Goal: Task Accomplishment & Management: Complete application form

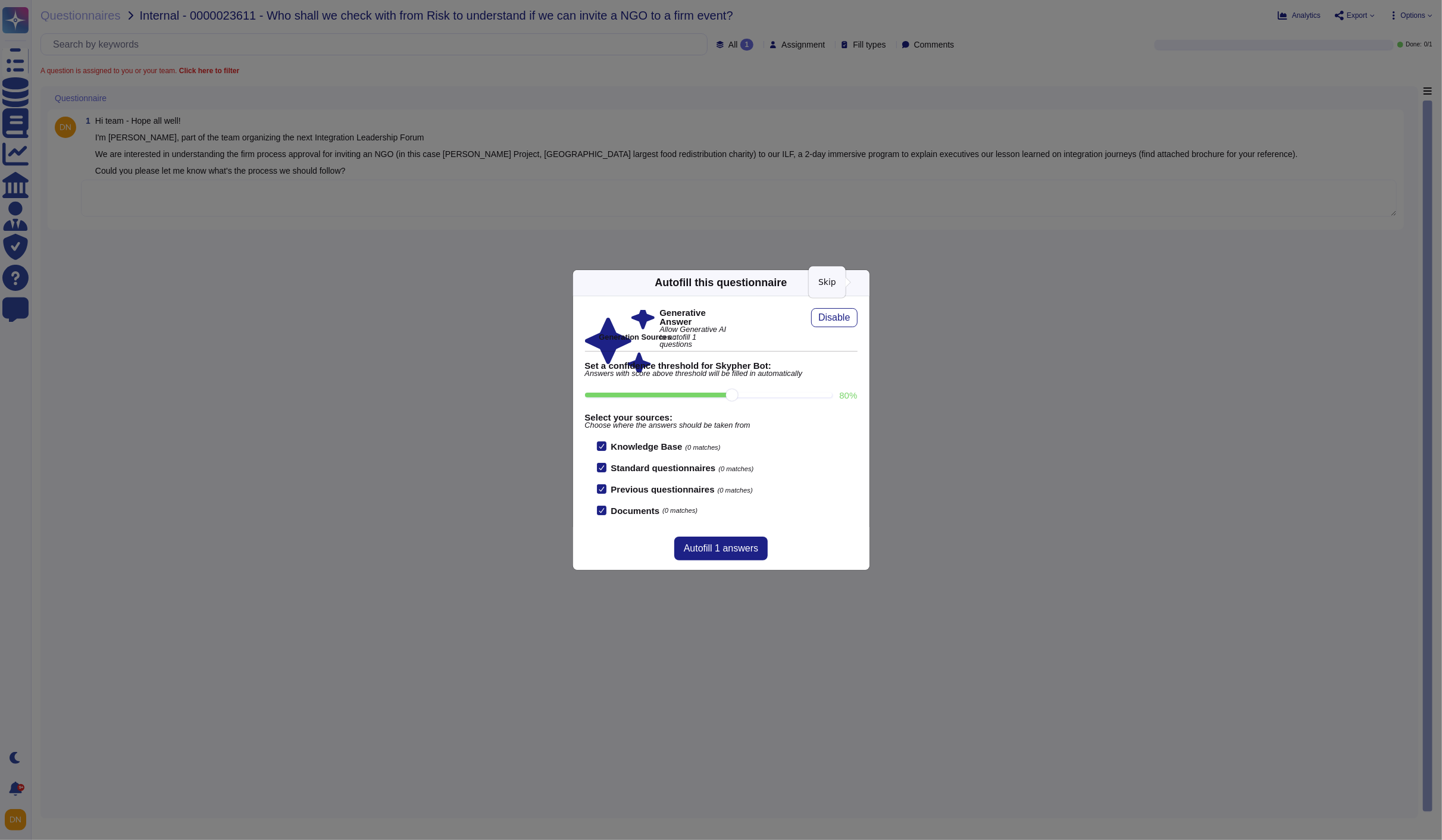
click at [862, 282] on icon at bounding box center [862, 282] width 0 height 0
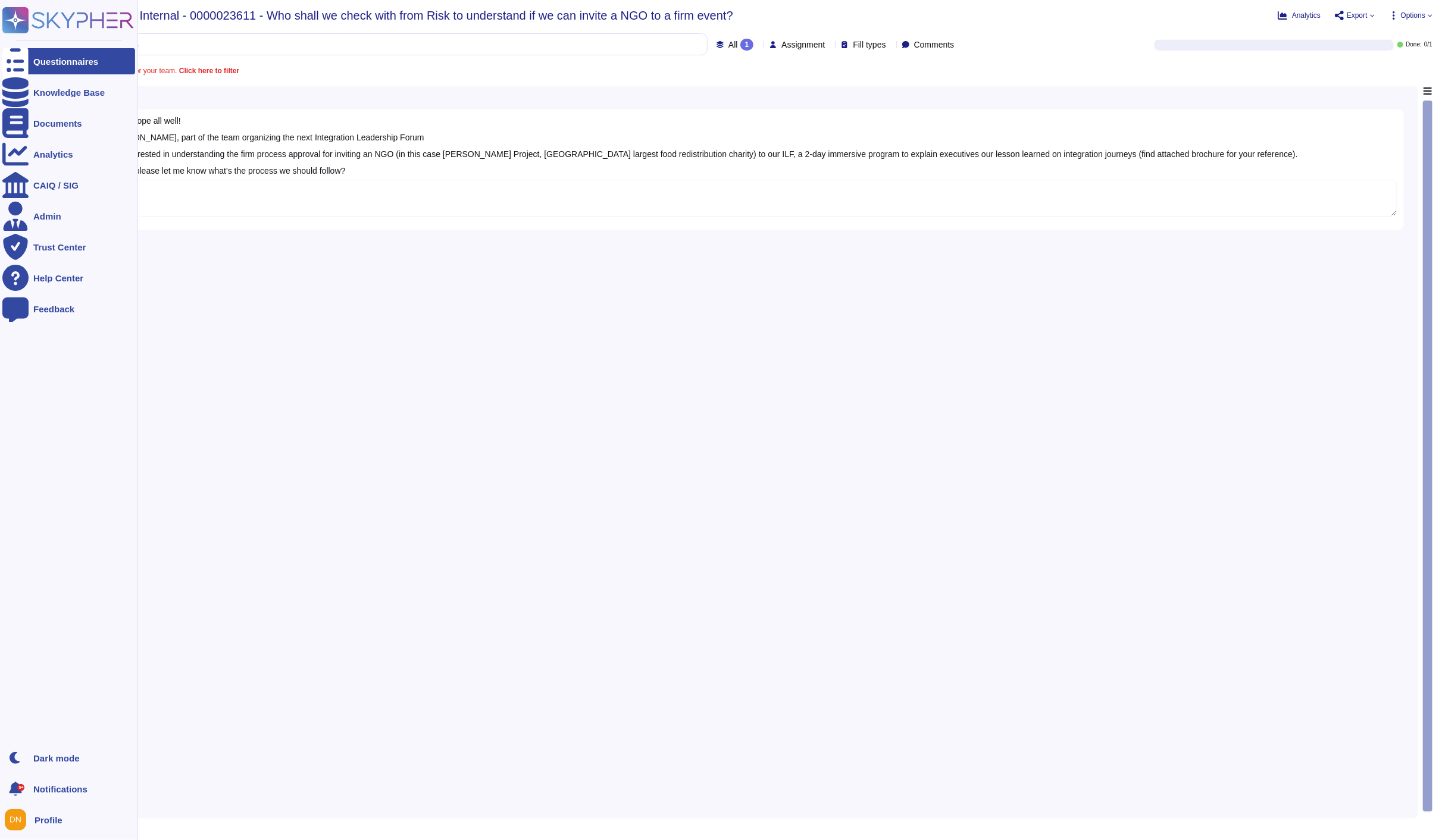
click at [18, 57] on icon at bounding box center [15, 61] width 26 height 35
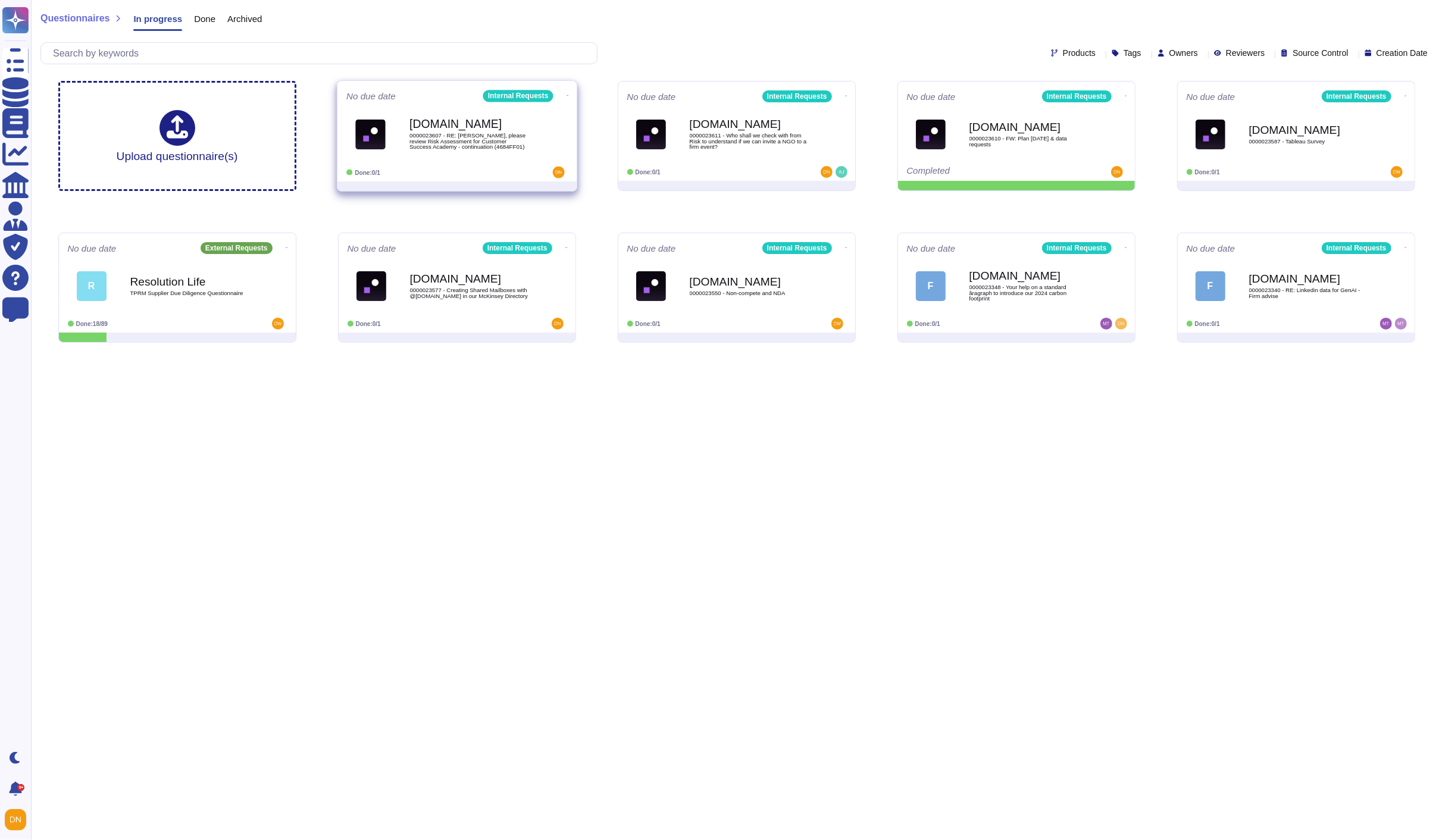
click at [468, 144] on span "0000023607 - RE: [PERSON_NAME], please review Risk Assessment for Customer Succ…" at bounding box center [470, 141] width 120 height 17
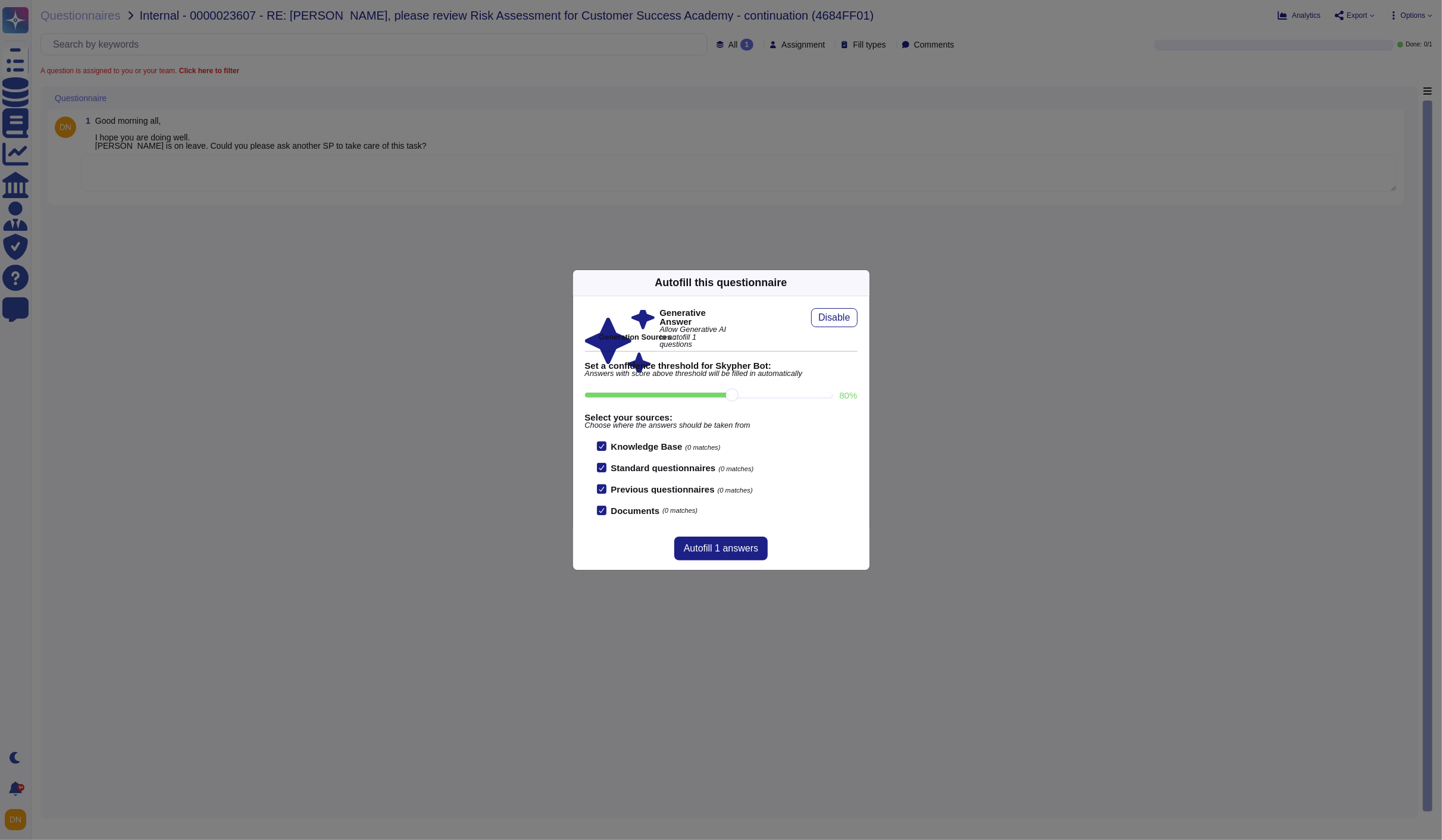
click at [862, 282] on icon at bounding box center [862, 282] width 0 height 0
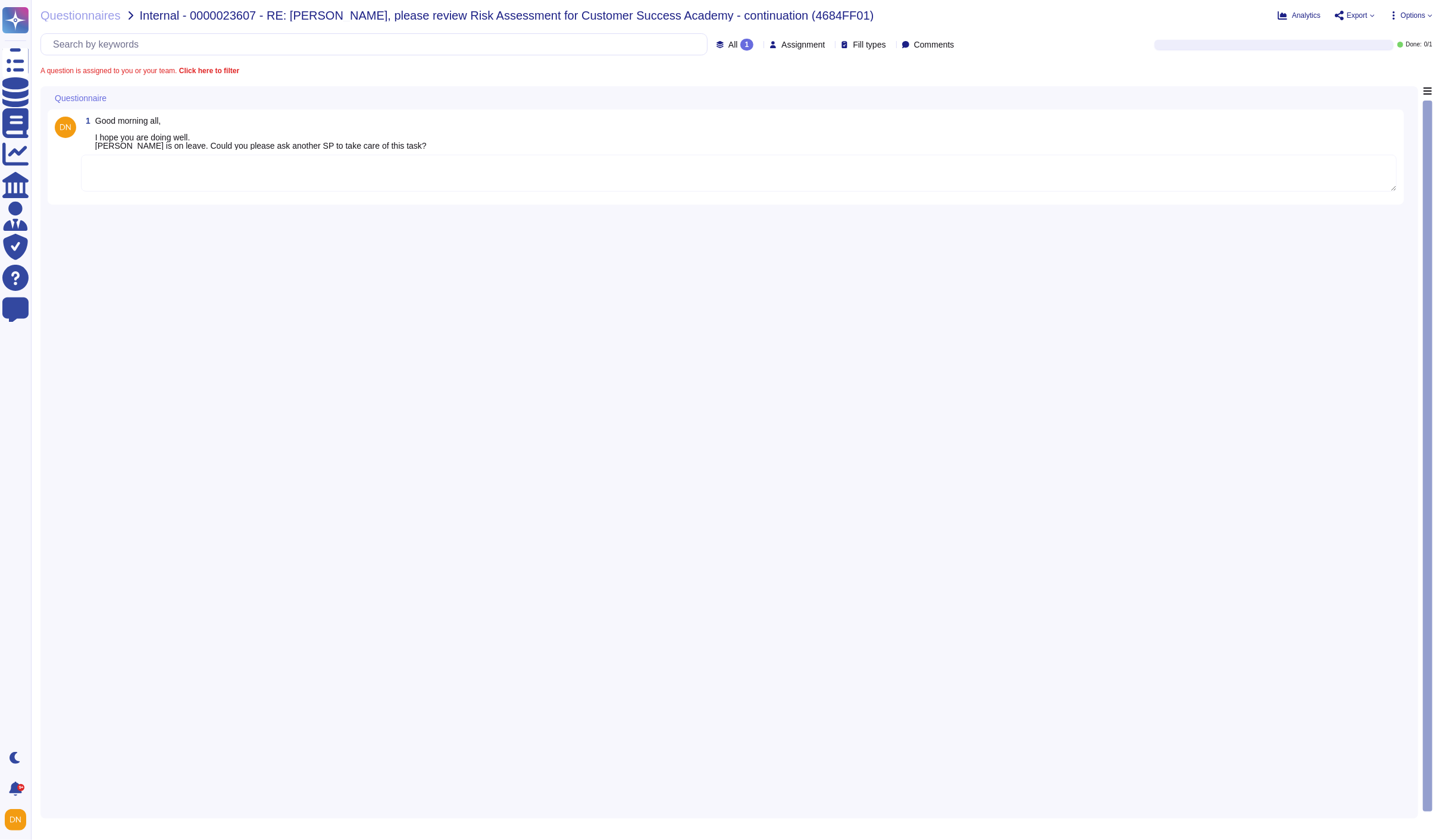
click at [367, 172] on textarea at bounding box center [738, 173] width 1316 height 37
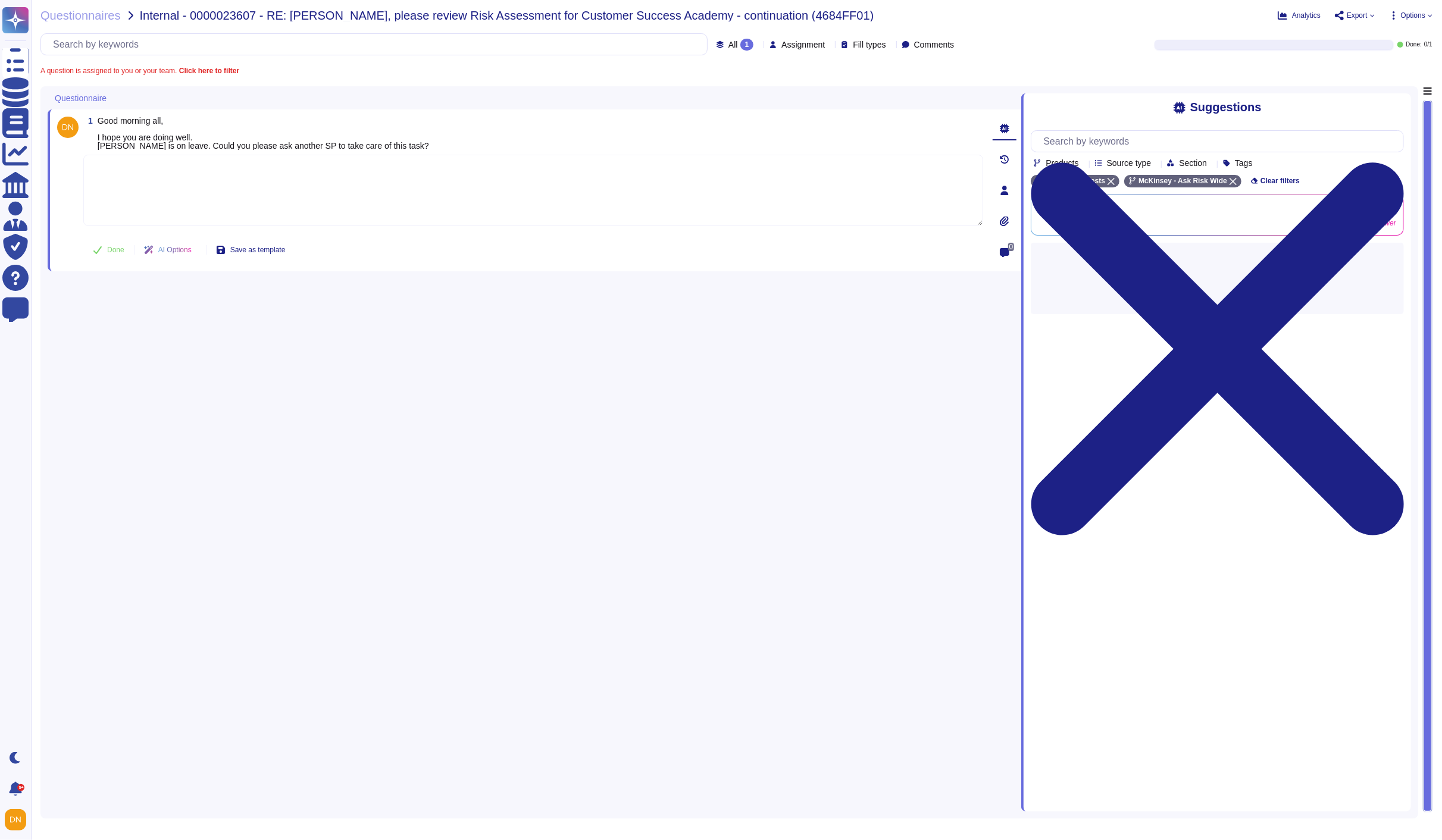
paste textarea "As Ask Risk (formerly Risk Helpdesk) has already been notified, I’d like to add…"
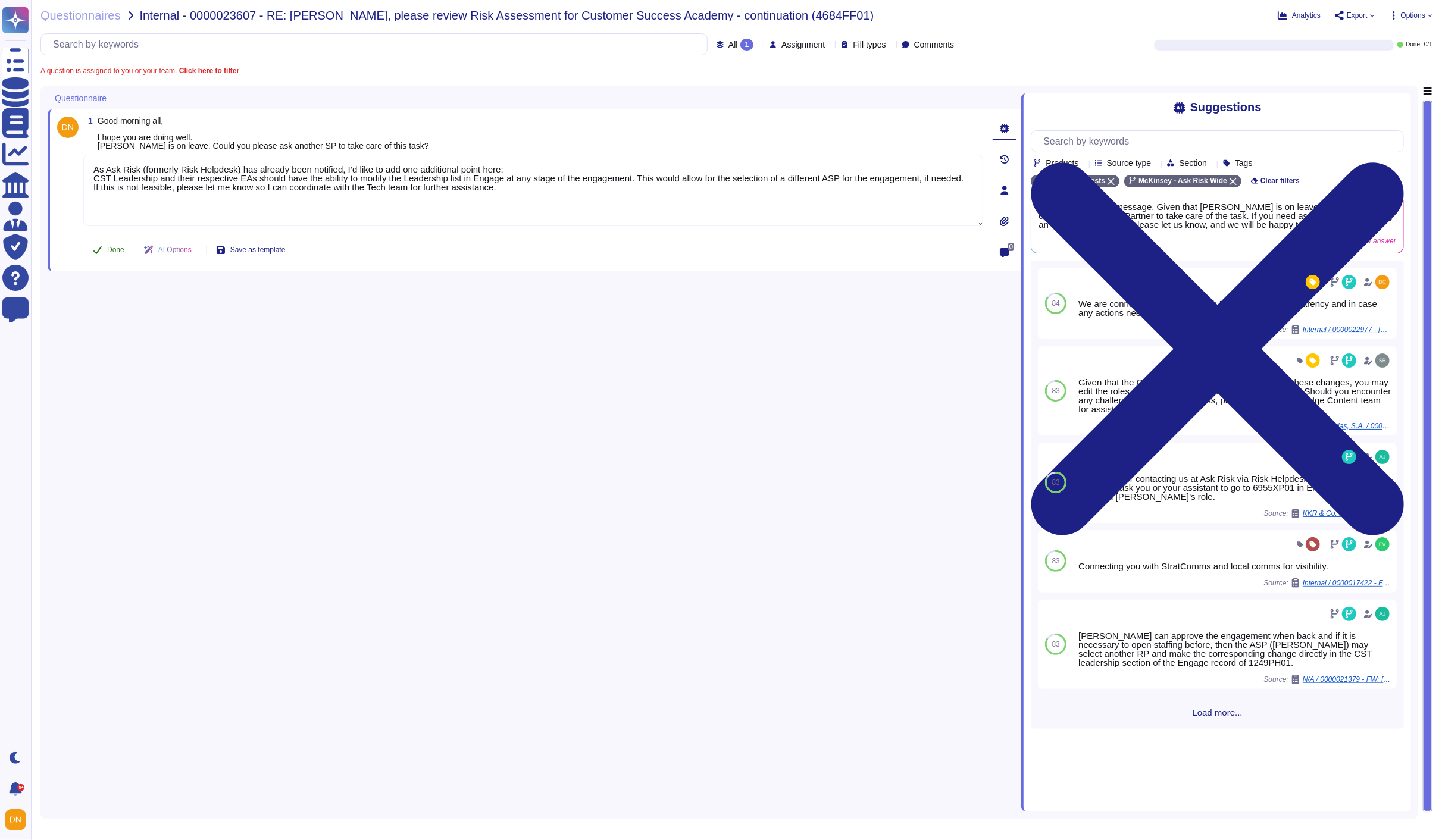
type textarea "As Ask Risk (formerly Risk Helpdesk) has already been notified, I’d like to add…"
click at [121, 238] on button "Done" at bounding box center [109, 249] width 51 height 24
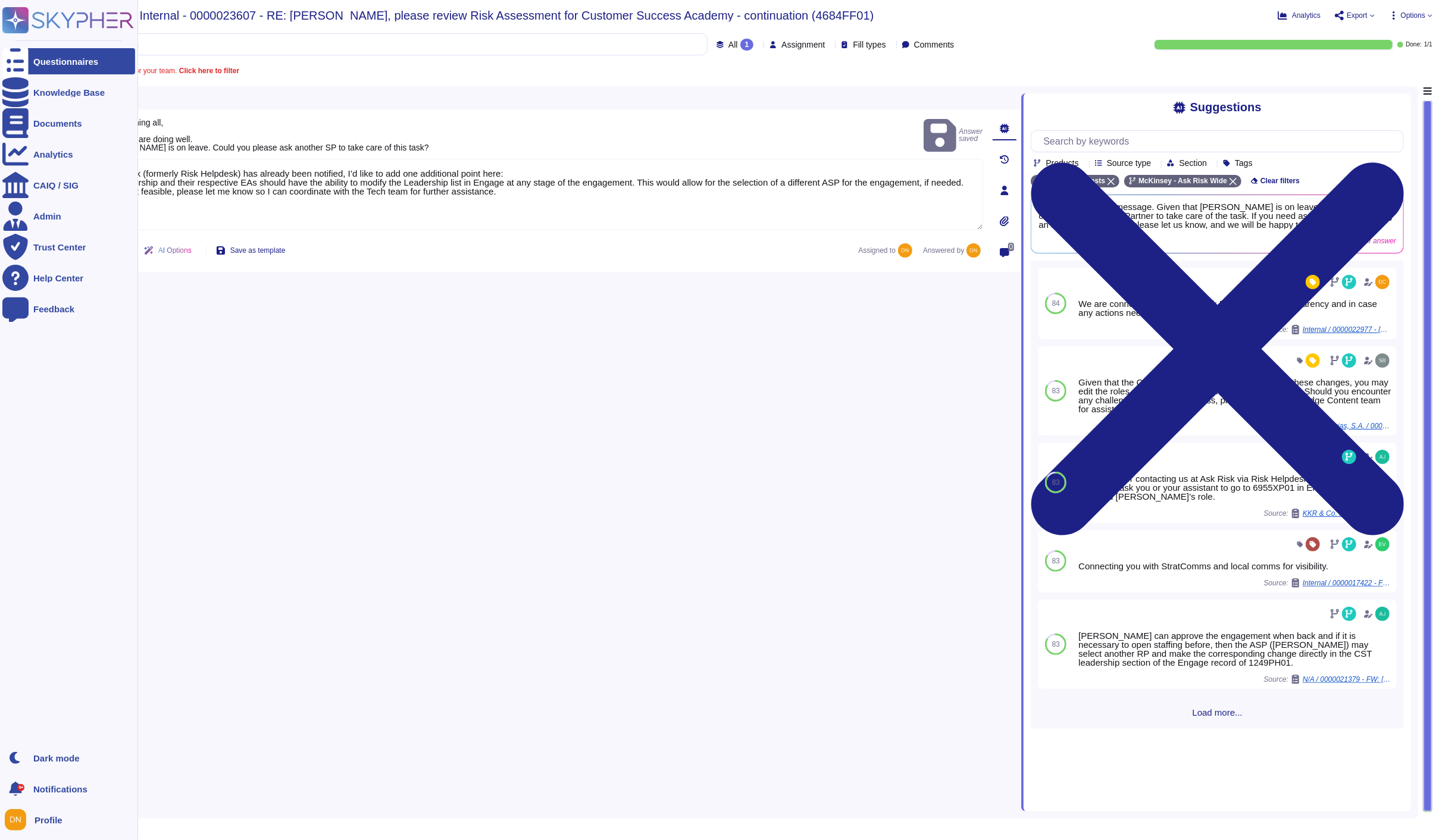
click at [21, 57] on icon at bounding box center [15, 61] width 26 height 35
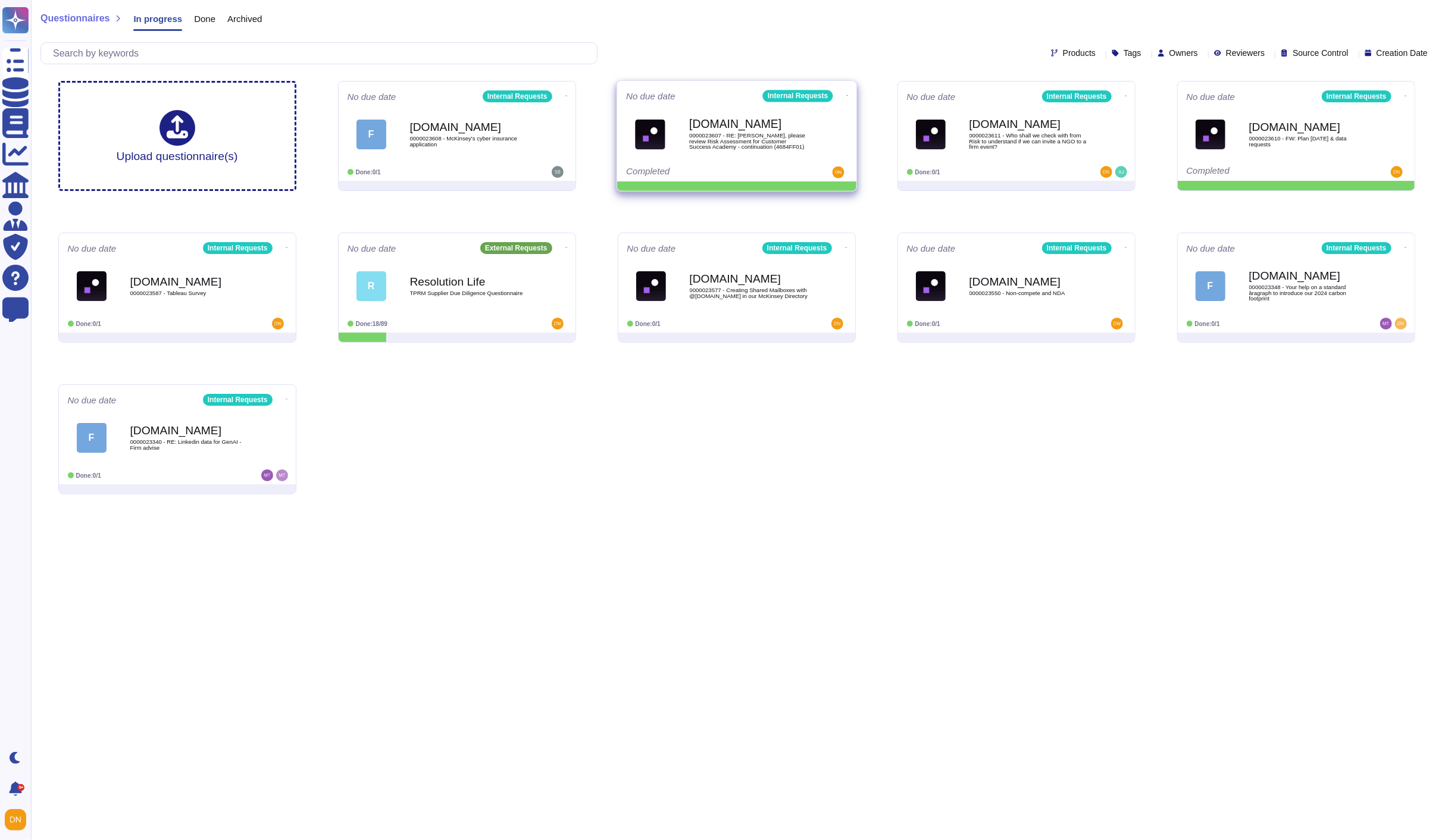
click at [846, 96] on icon at bounding box center [846, 96] width 2 height 3
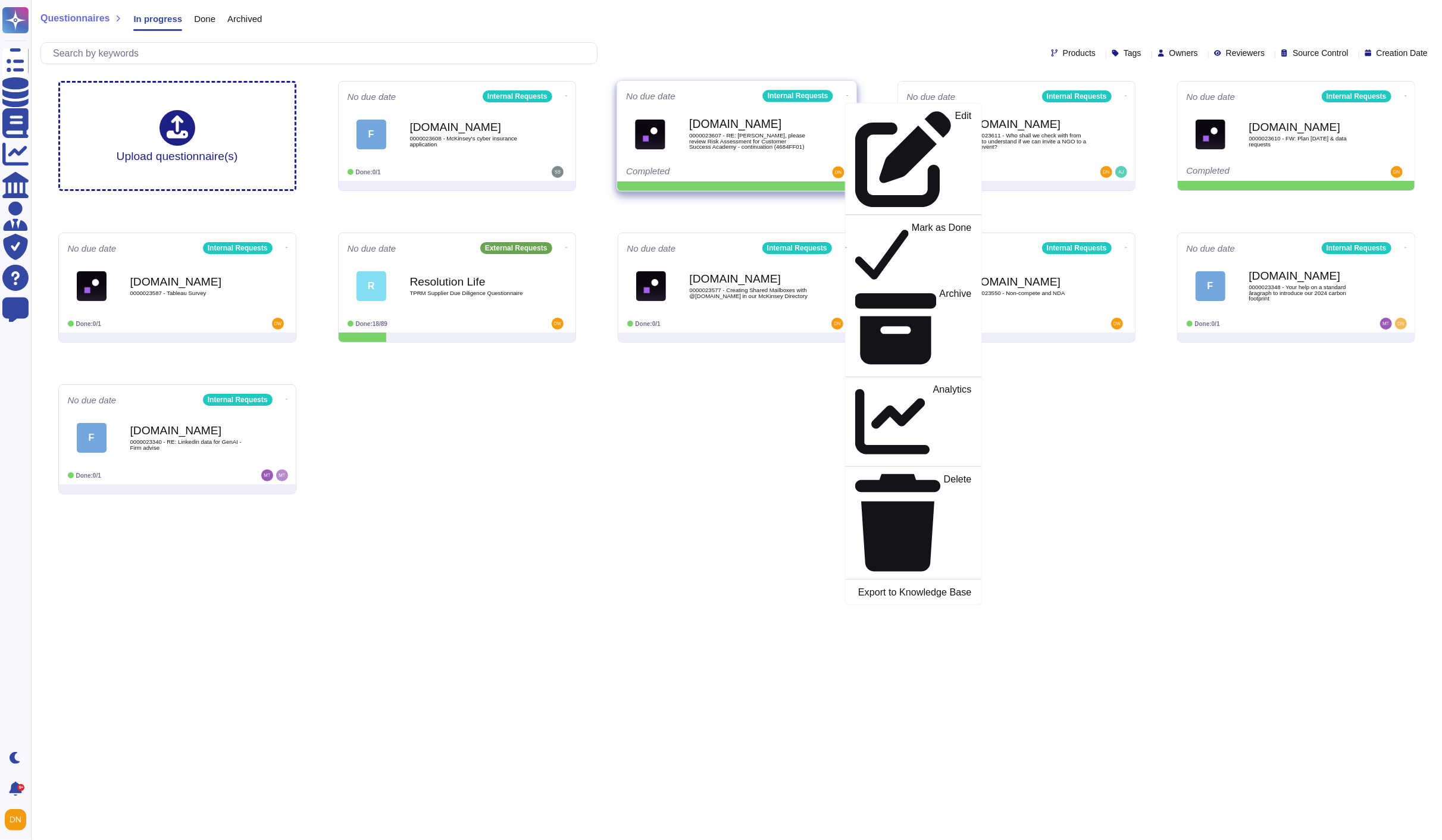
click at [859, 133] on div "Edit Mark as Done Archive Analytics Delete Export to Knowledge Base" at bounding box center [913, 354] width 137 height 502
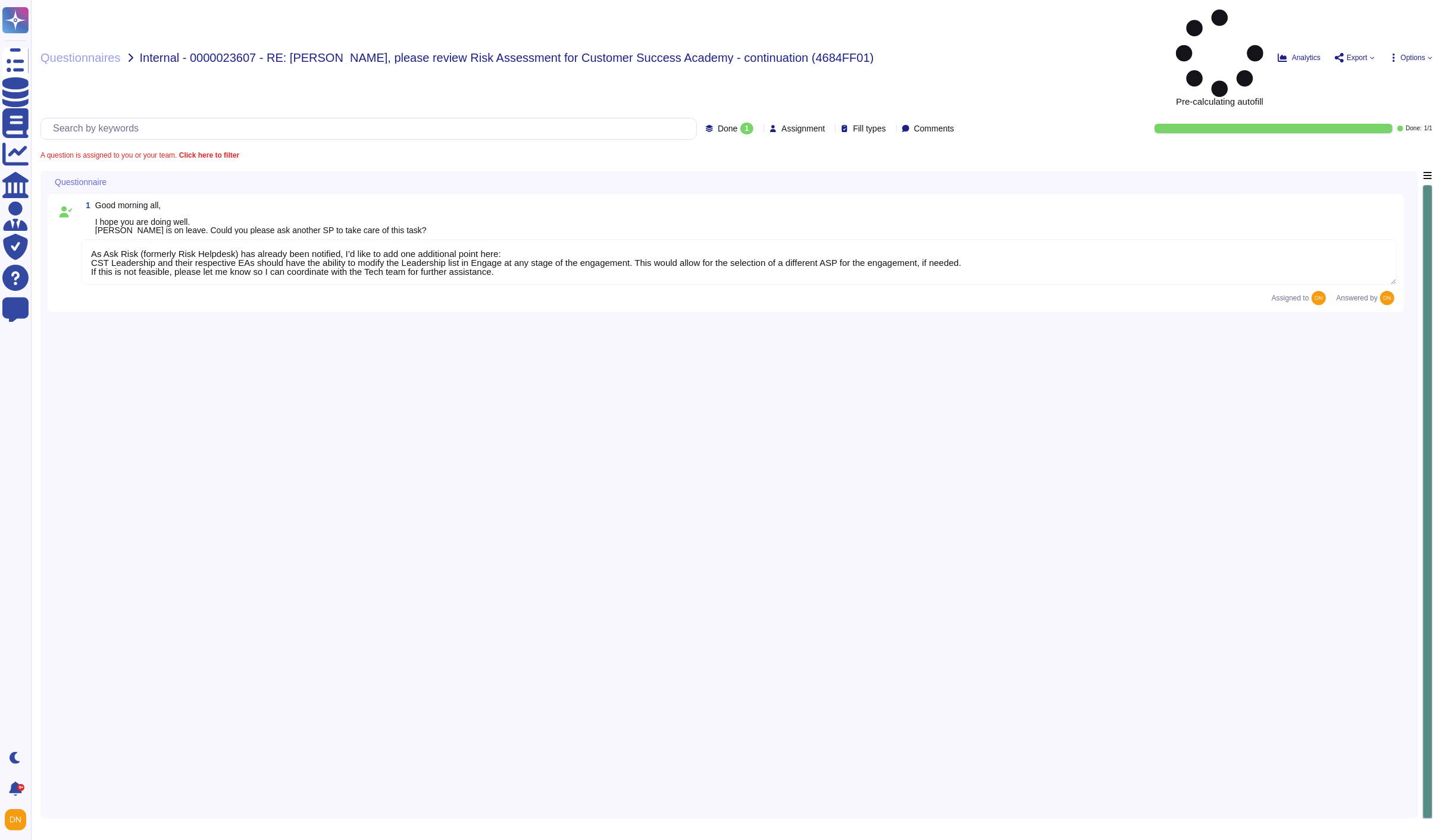
type textarea "As Ask Risk (formerly Risk Helpdesk) has already been notified, I’d like to add…"
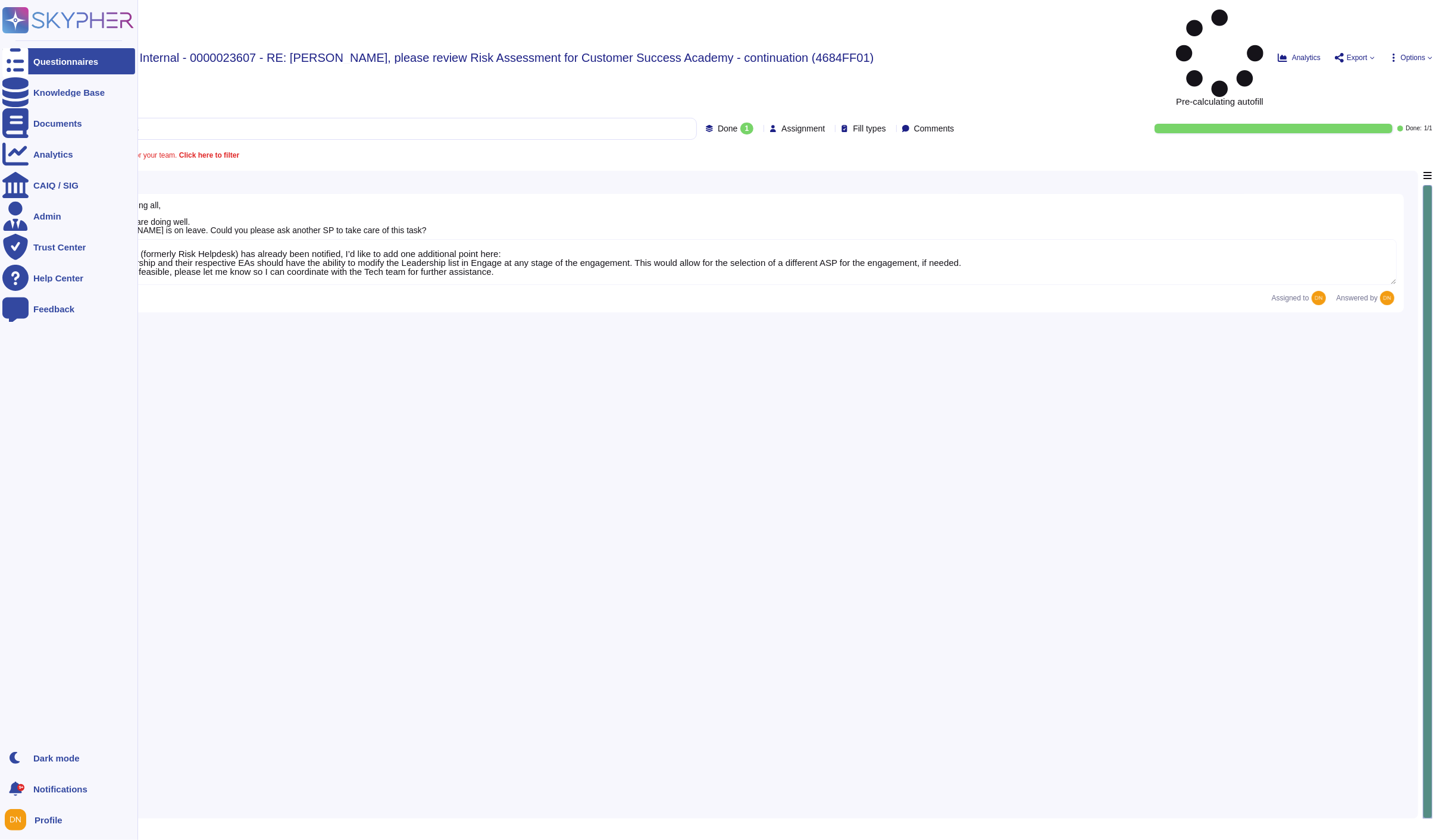
click at [22, 63] on div at bounding box center [15, 61] width 26 height 26
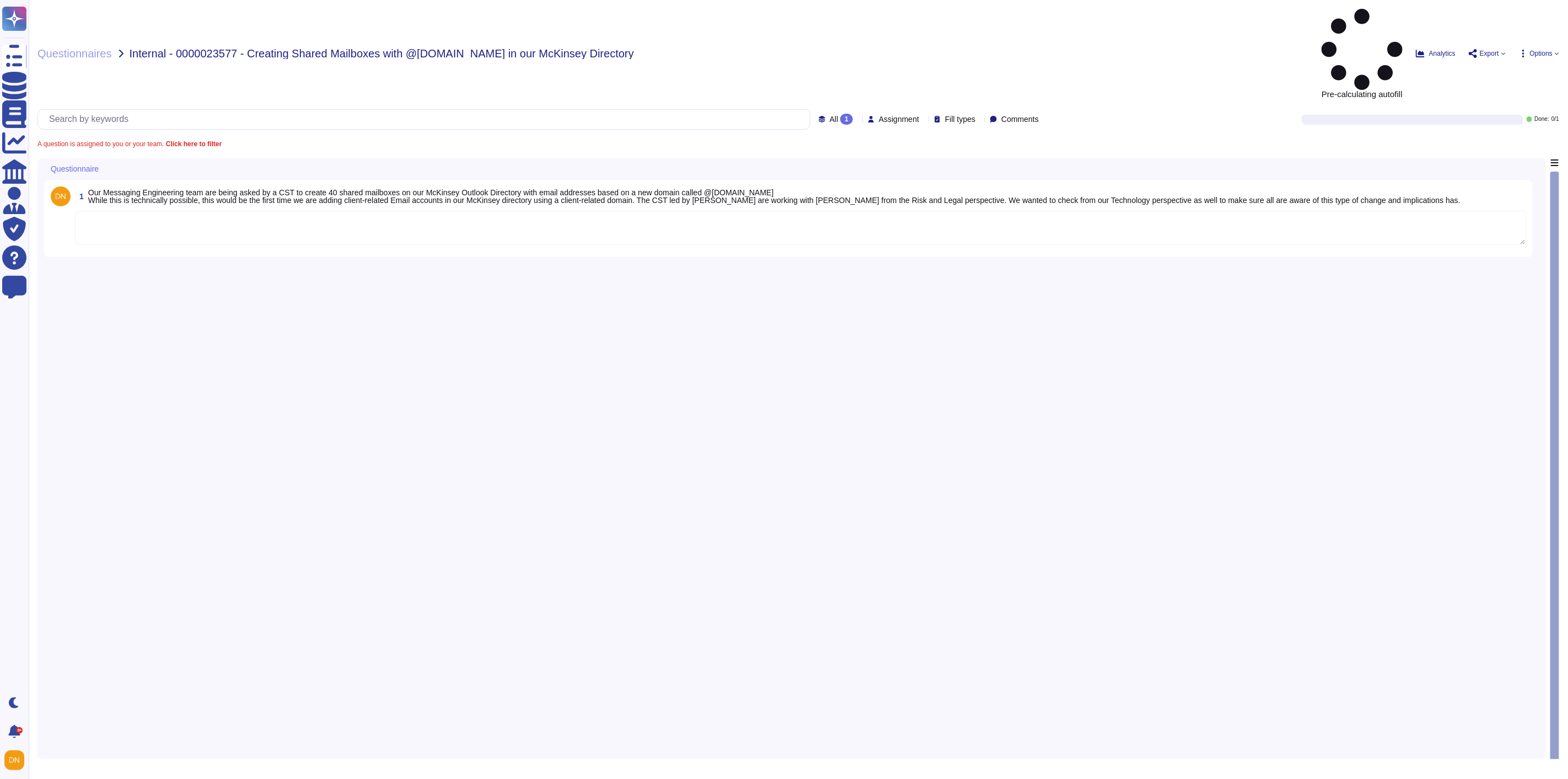
click at [442, 210] on textarea at bounding box center [800, 228] width 1451 height 34
click at [388, 210] on textarea at bounding box center [800, 228] width 1451 height 34
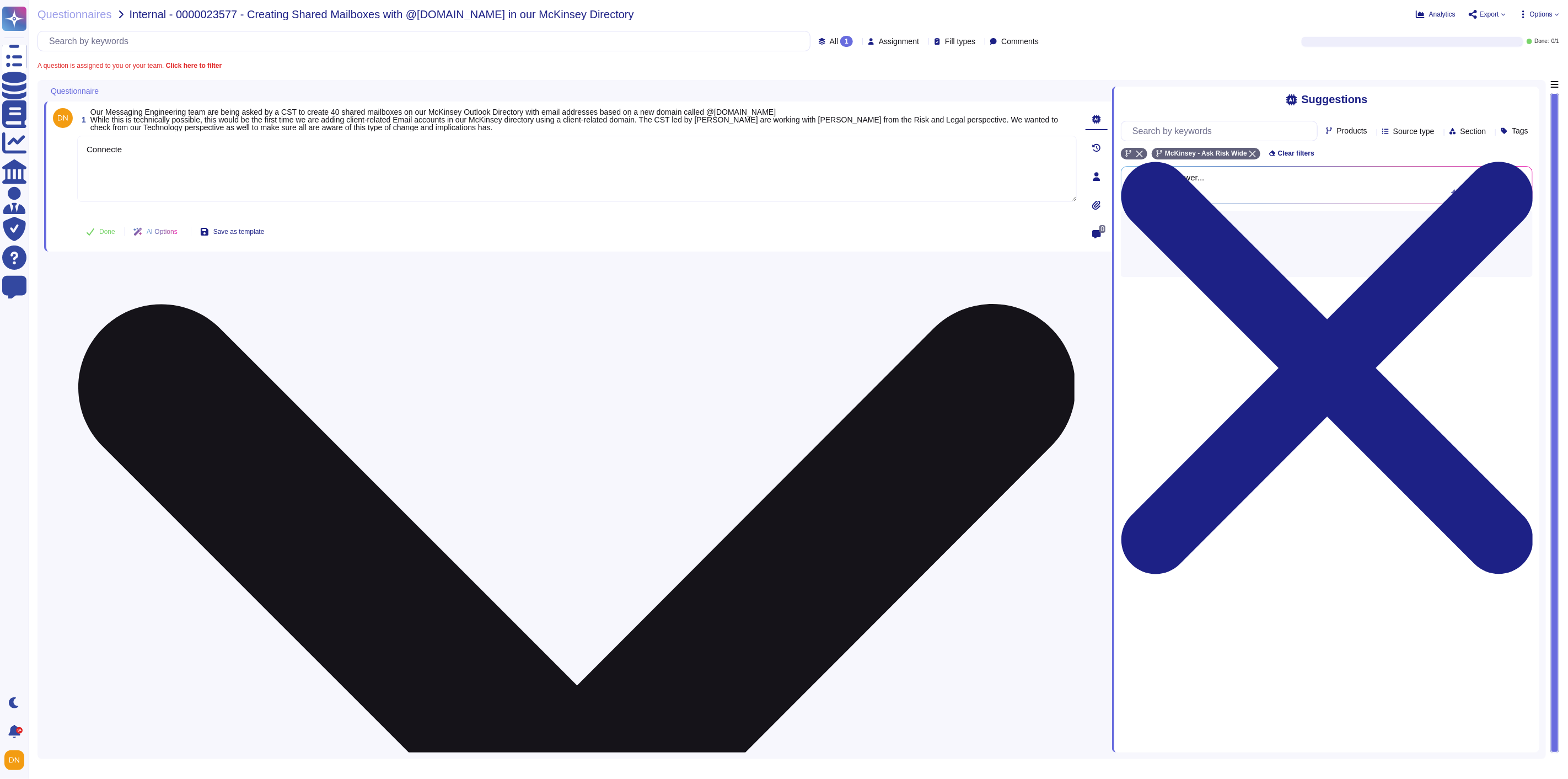
paste textarea "C"
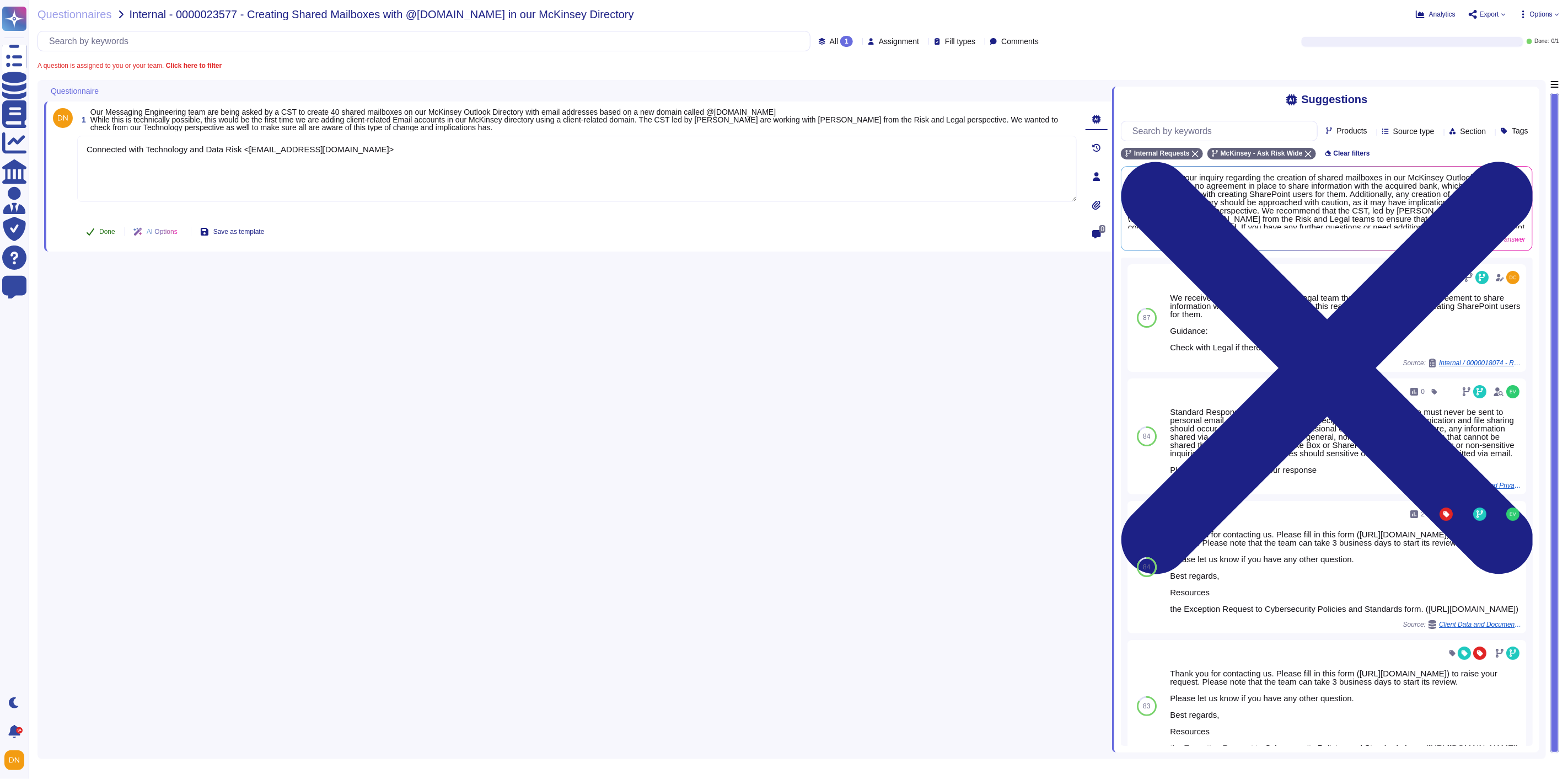
type textarea "Connected with Technology and Data Risk <Technology_and_Data_Risk@mckinsey.com>"
click at [105, 223] on button "Done" at bounding box center [101, 231] width 47 height 22
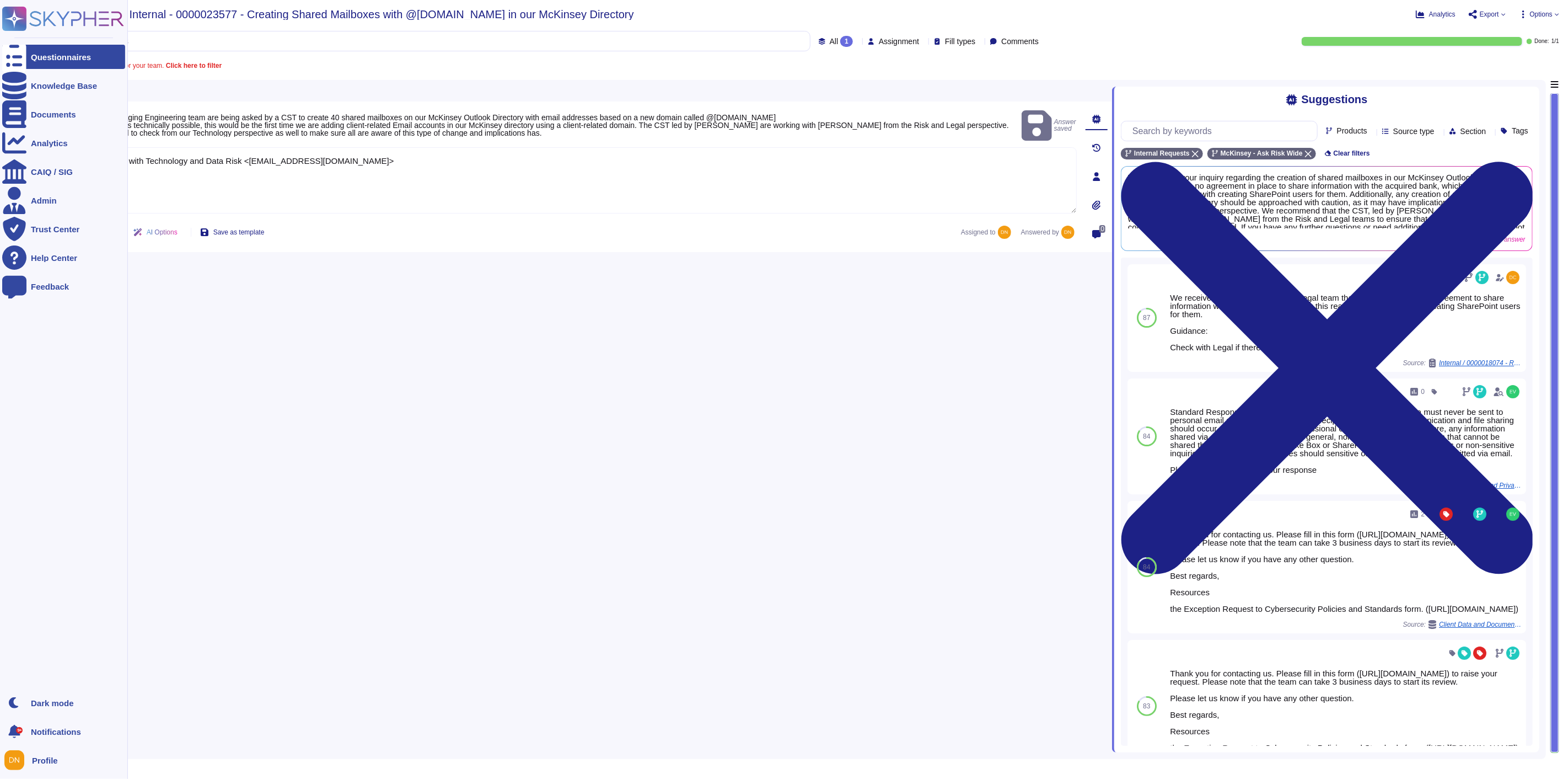
click at [26, 51] on div at bounding box center [14, 56] width 24 height 24
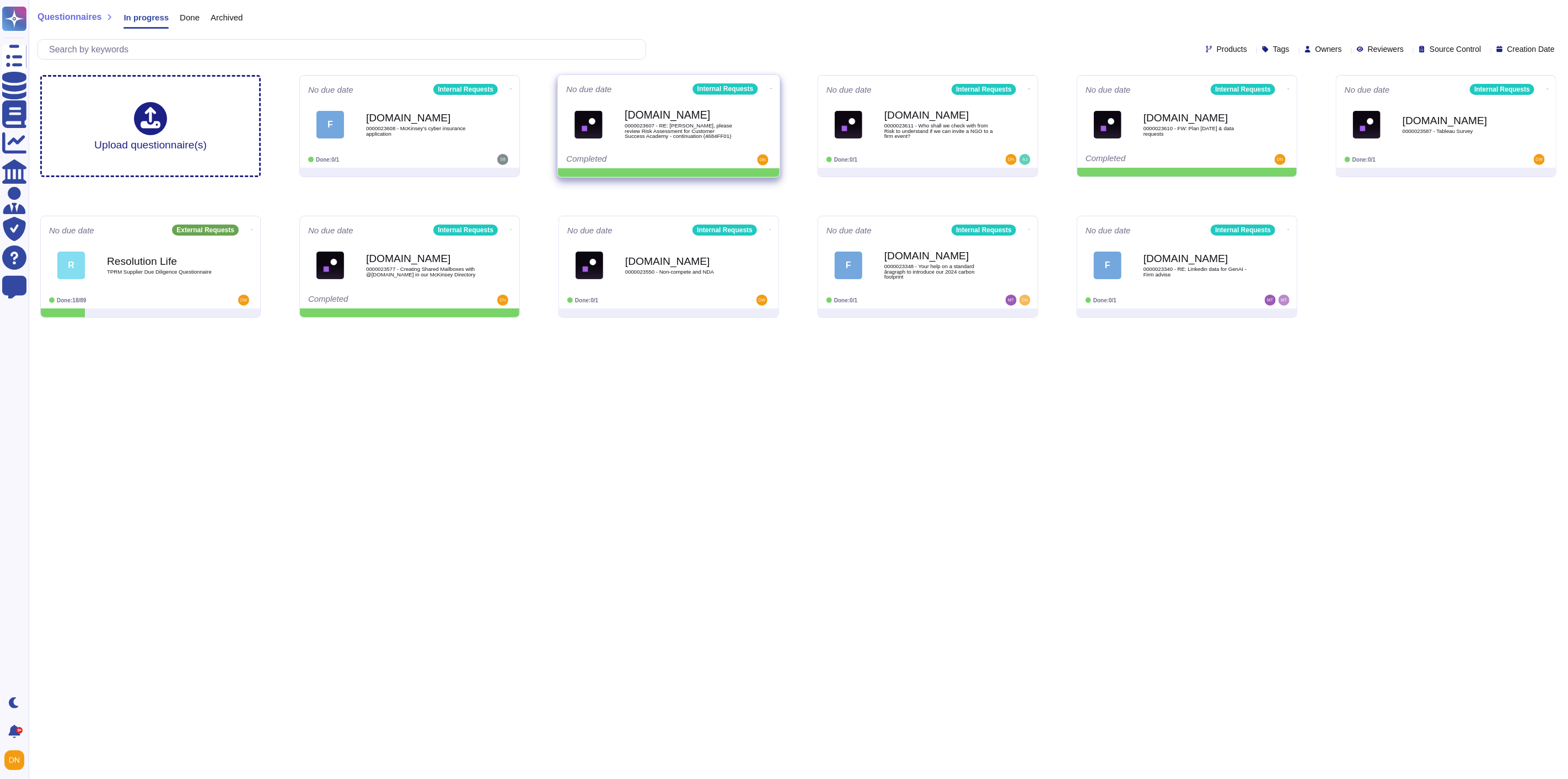
click at [770, 89] on icon at bounding box center [771, 89] width 2 height 3
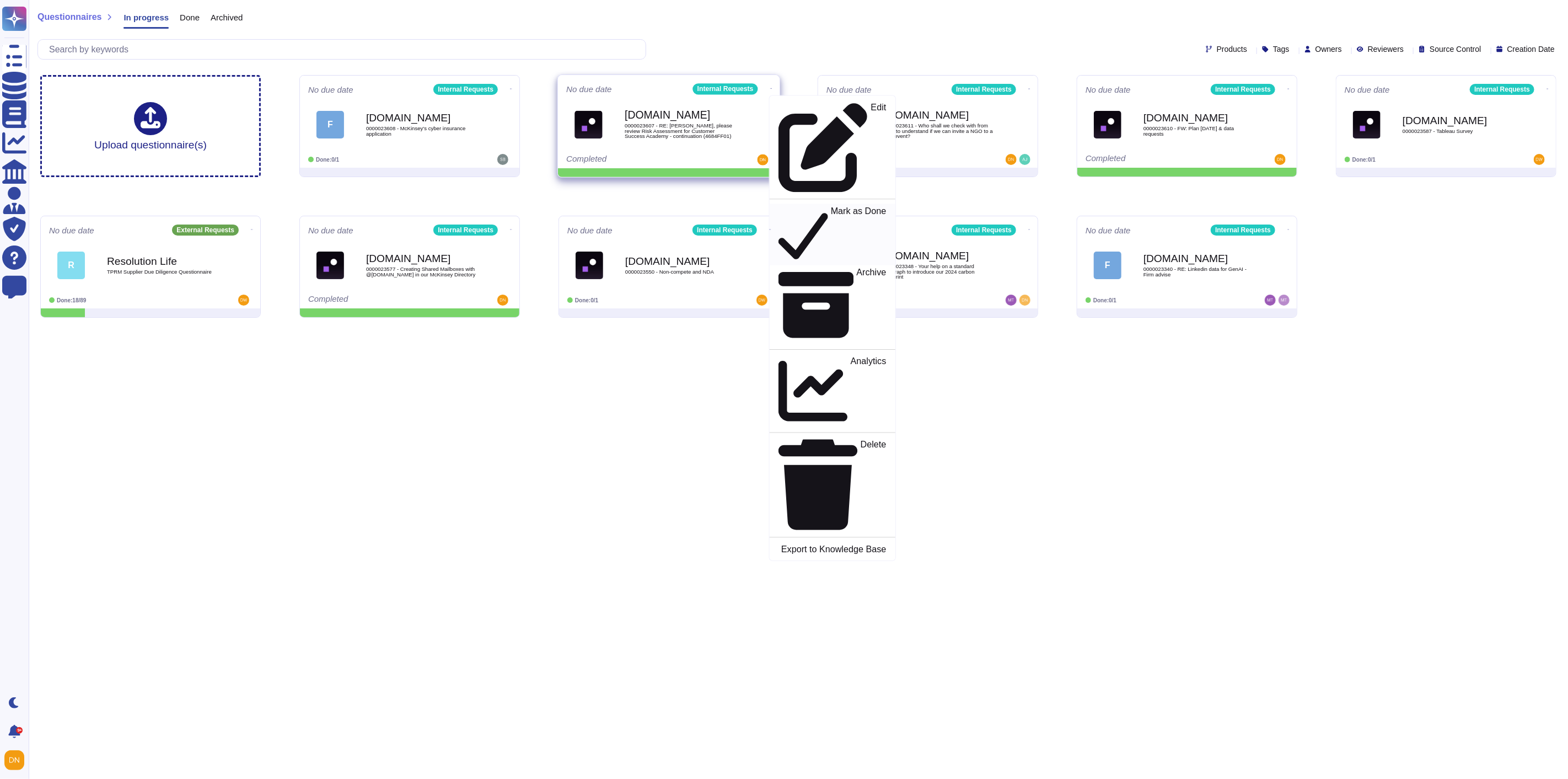
click at [779, 206] on icon at bounding box center [803, 235] width 49 height 57
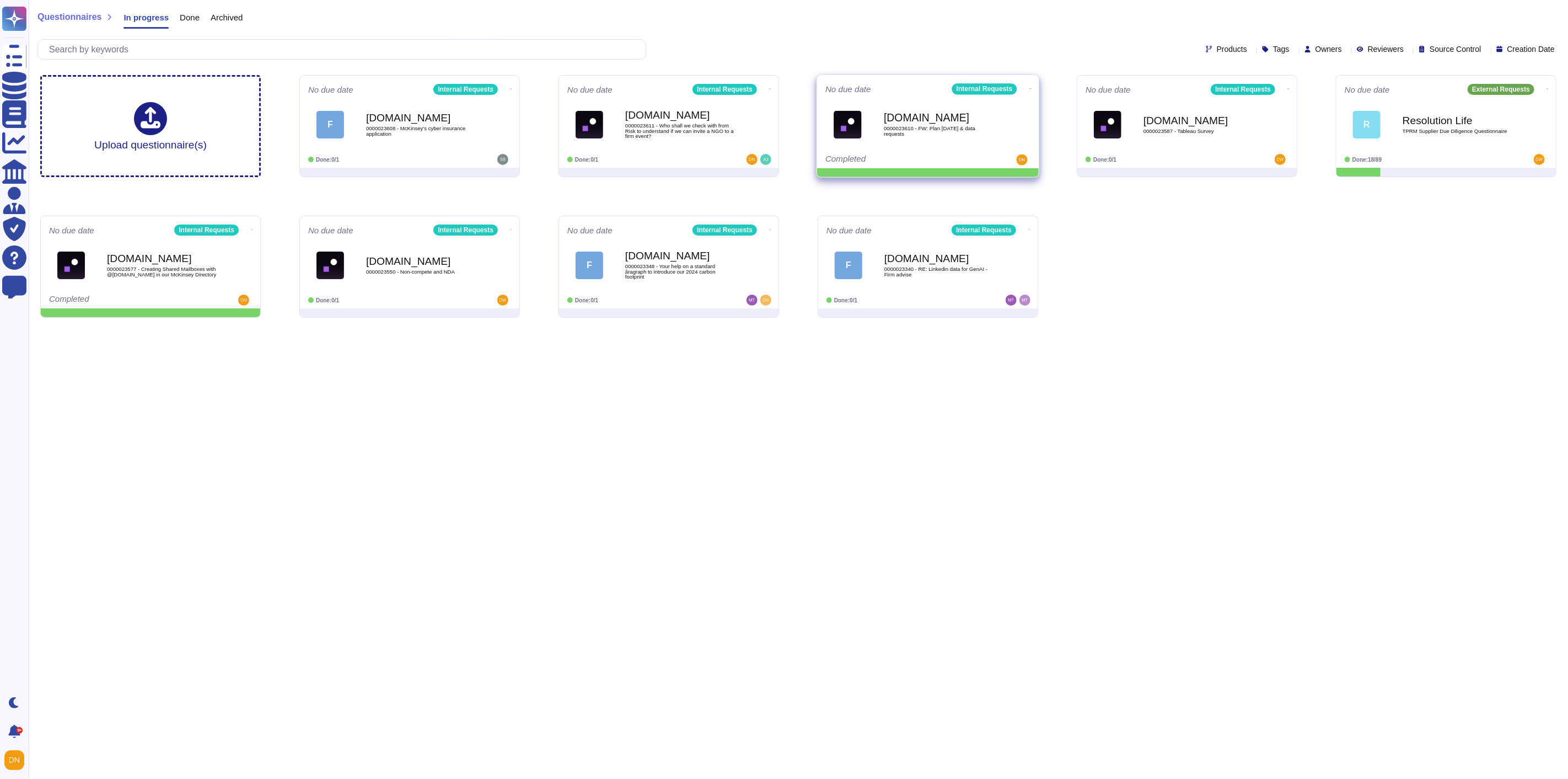
click at [1029, 88] on icon at bounding box center [1030, 88] width 2 height 1
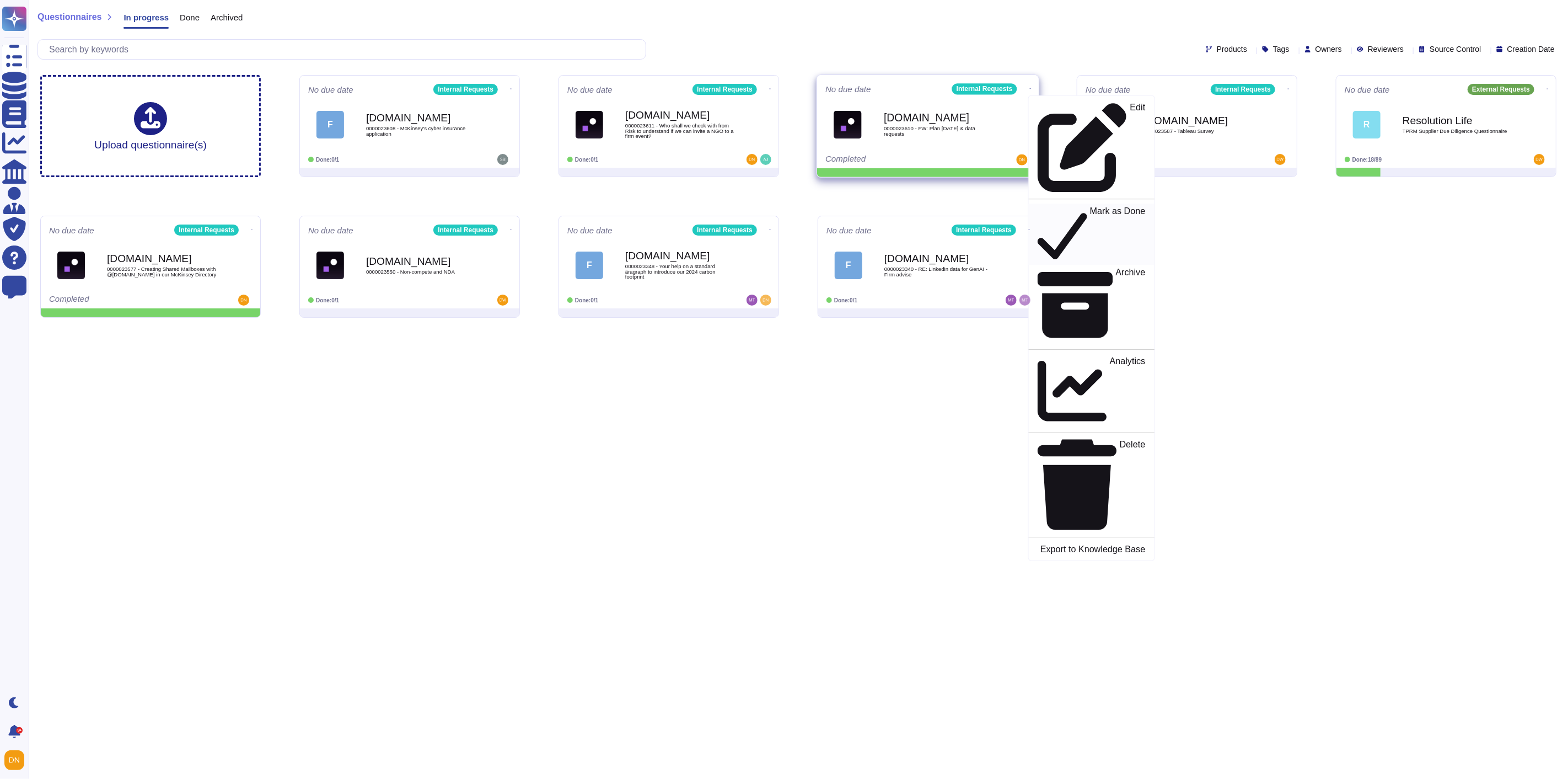
click at [1090, 207] on p "Mark as Done" at bounding box center [1118, 235] width 56 height 56
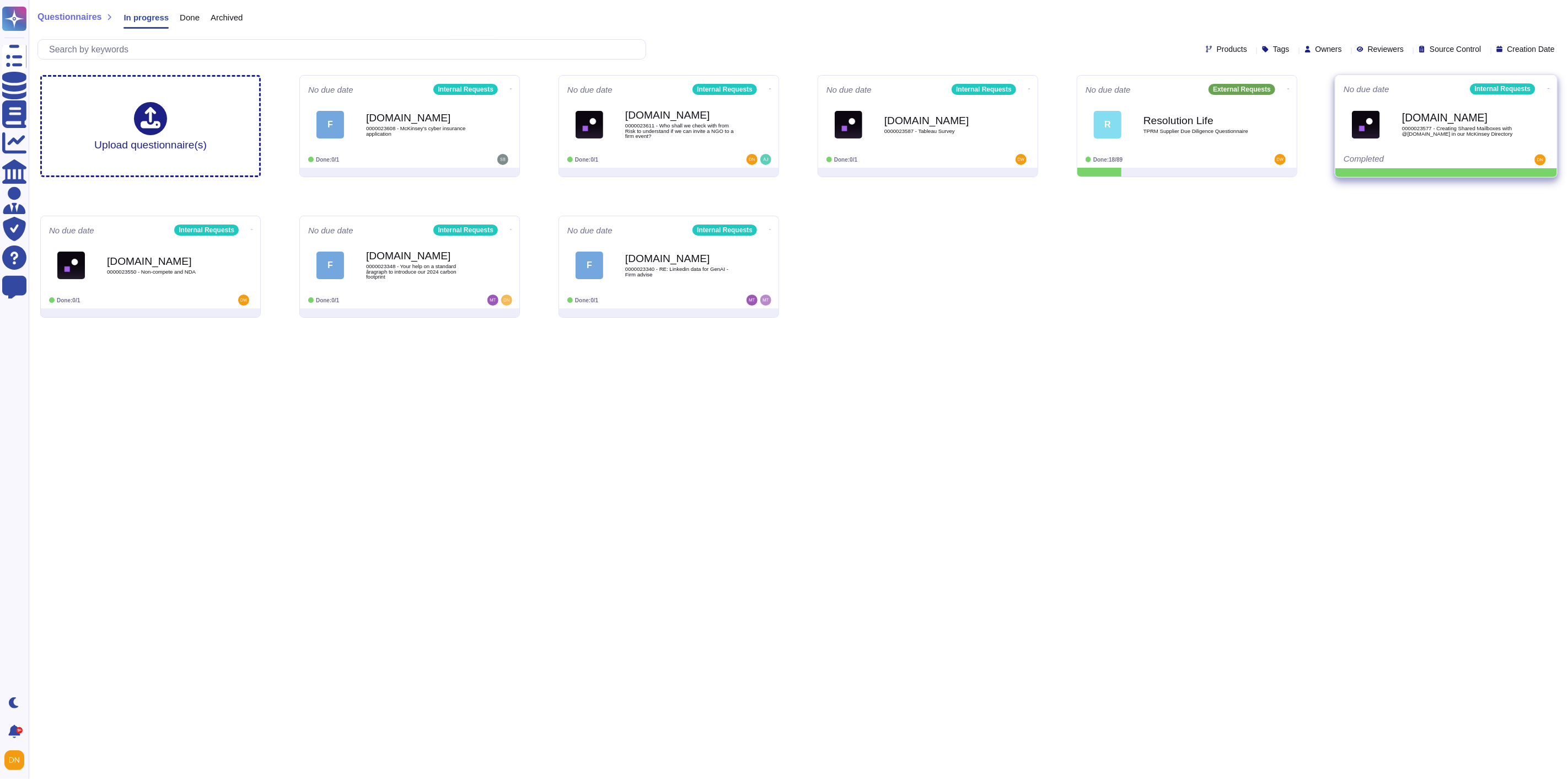
click at [1548, 89] on icon at bounding box center [1548, 88] width 2 height 1
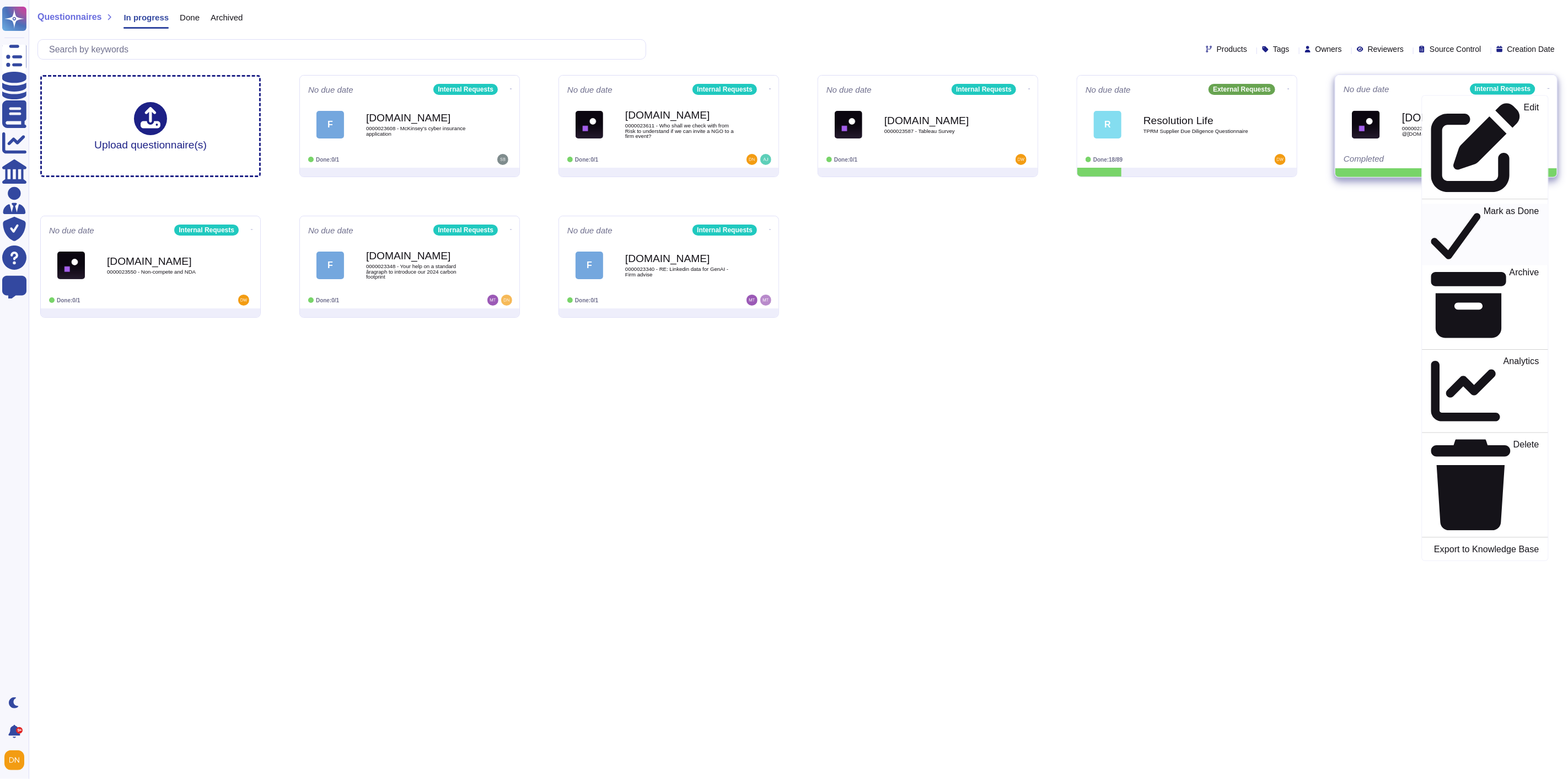
click at [1530, 206] on div "Mark as Done" at bounding box center [1485, 235] width 108 height 57
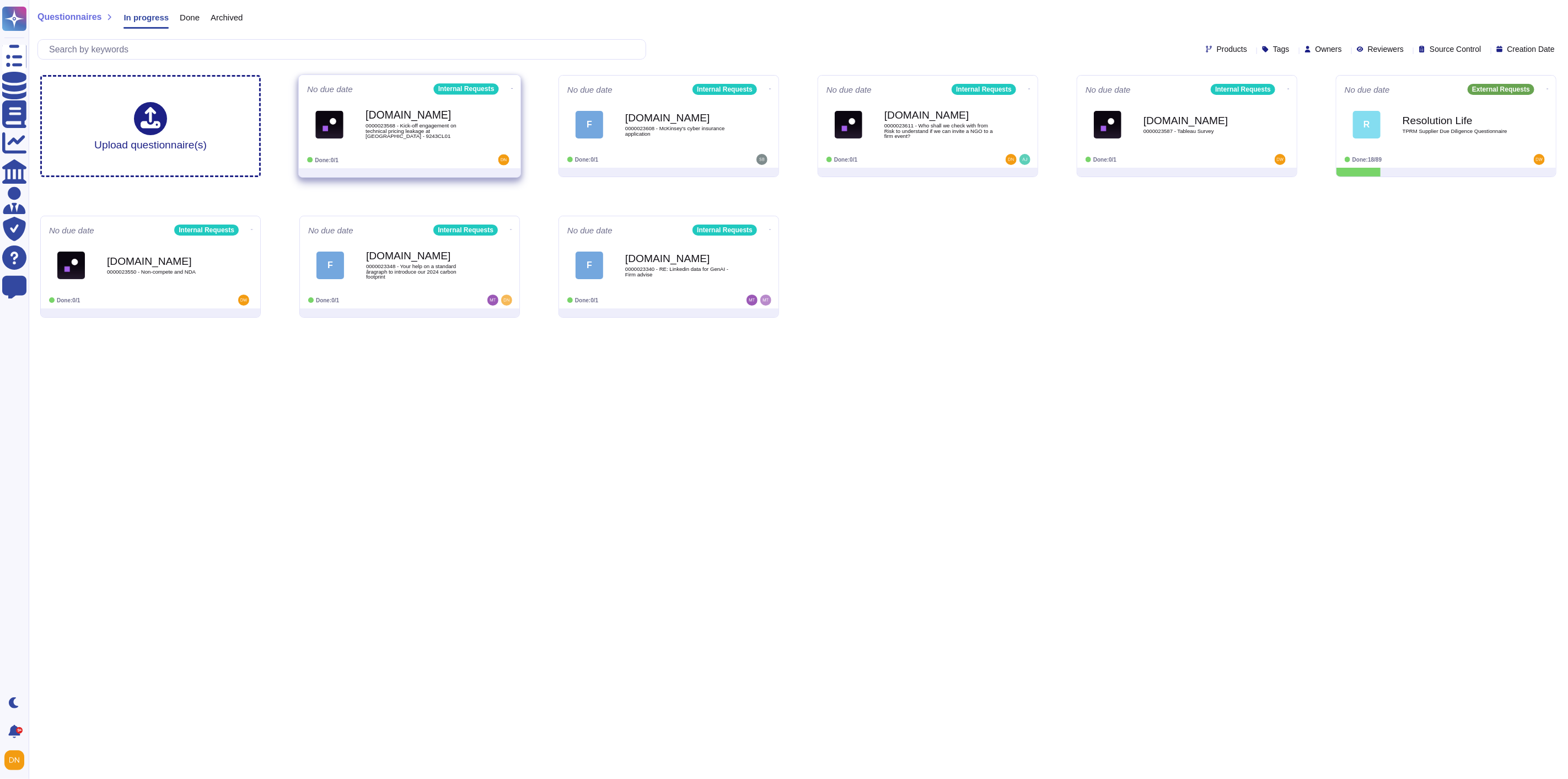
click at [440, 117] on b "[DOMAIN_NAME]" at bounding box center [421, 115] width 112 height 11
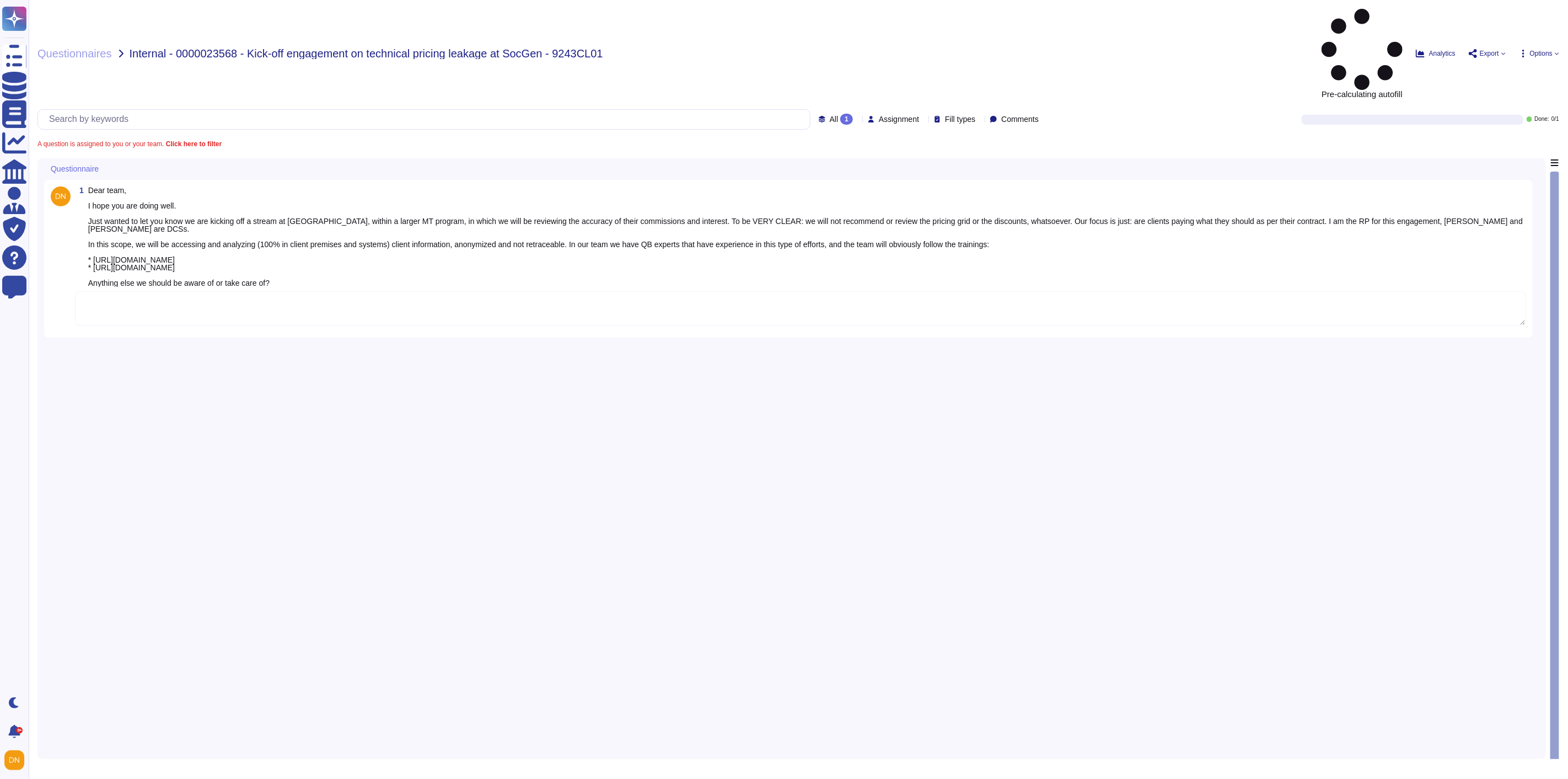
click at [381, 292] on textarea at bounding box center [800, 309] width 1451 height 34
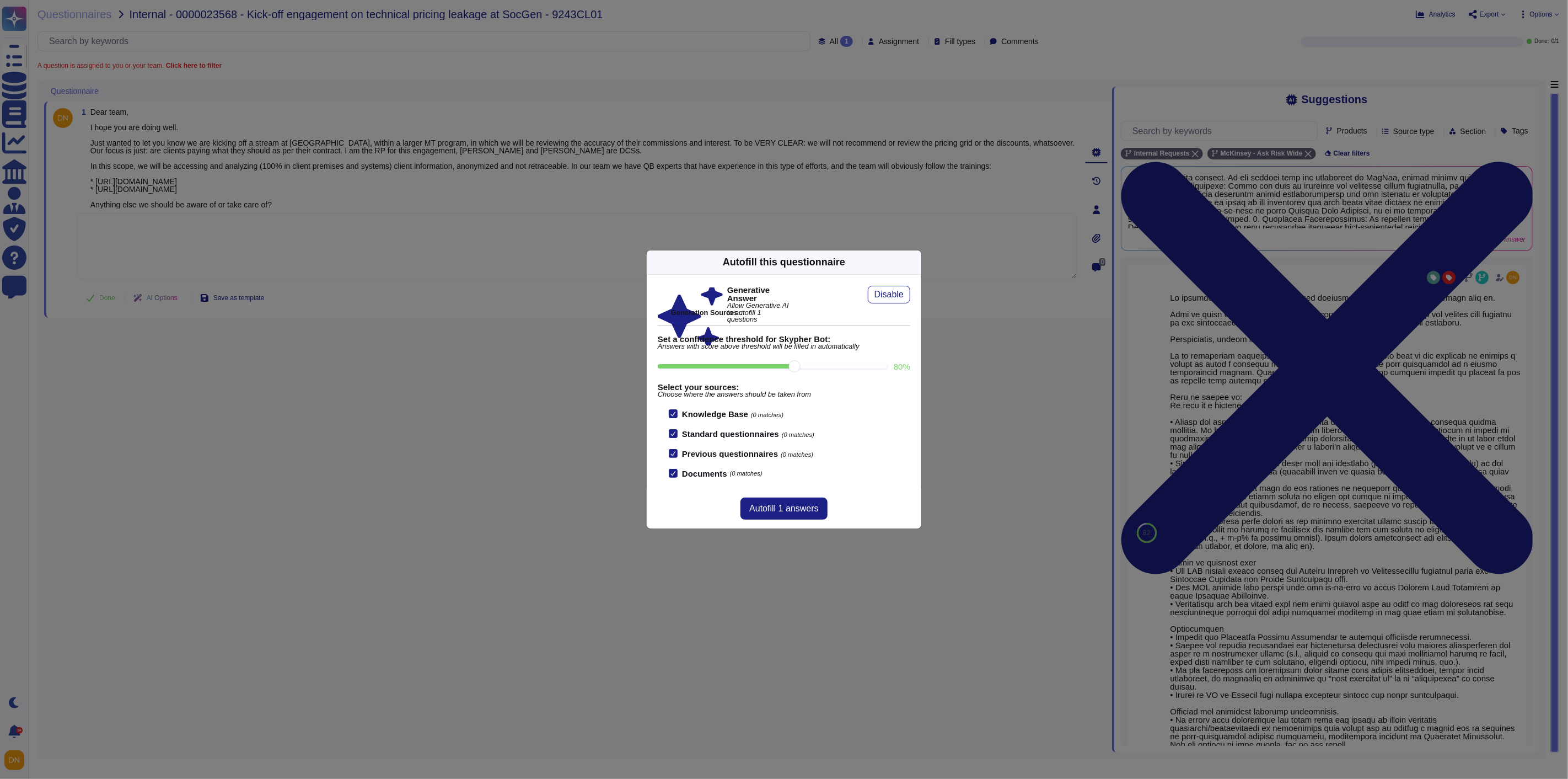
click at [915, 262] on icon at bounding box center [915, 262] width 0 height 0
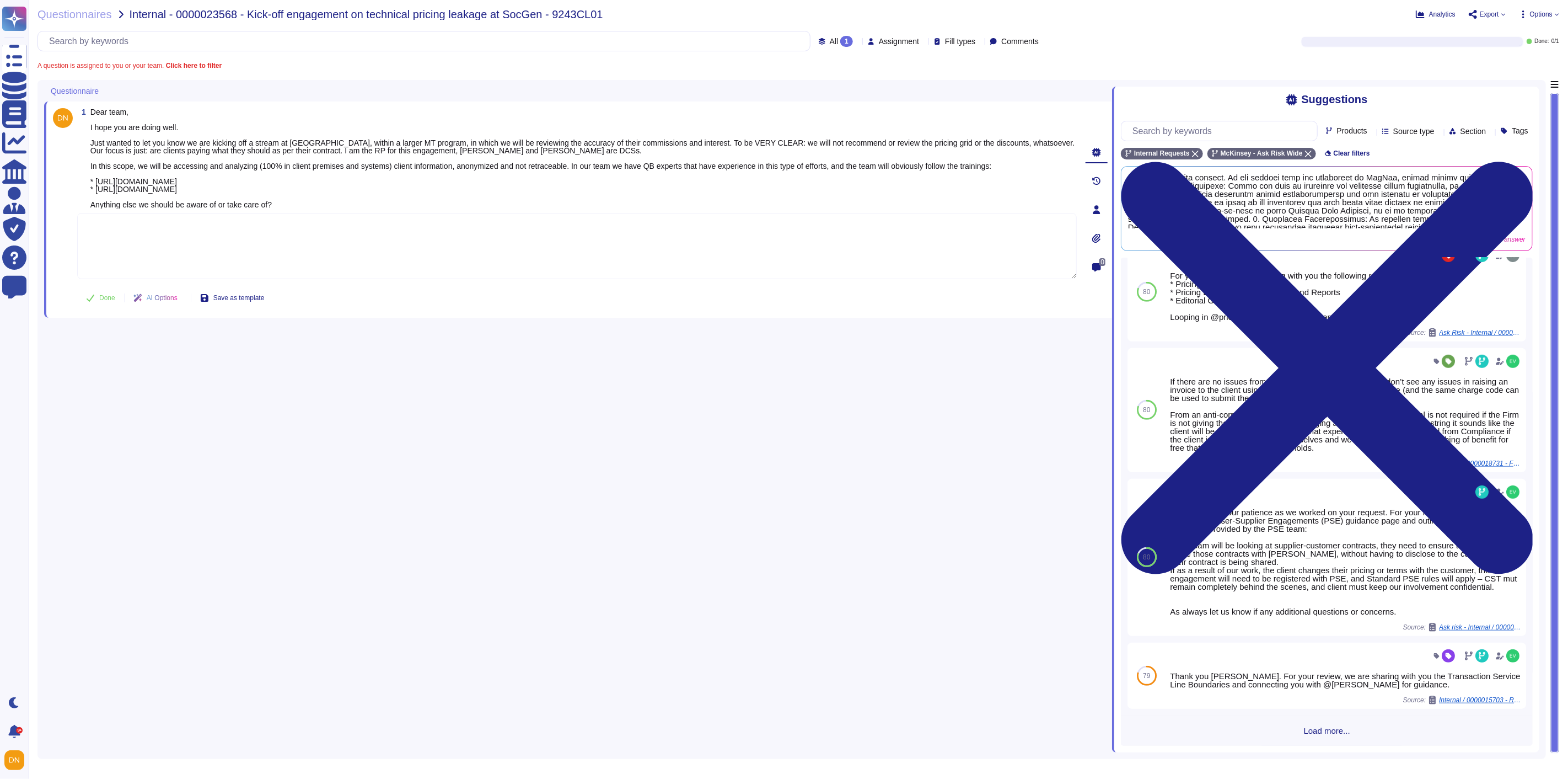
scroll to position [560, 0]
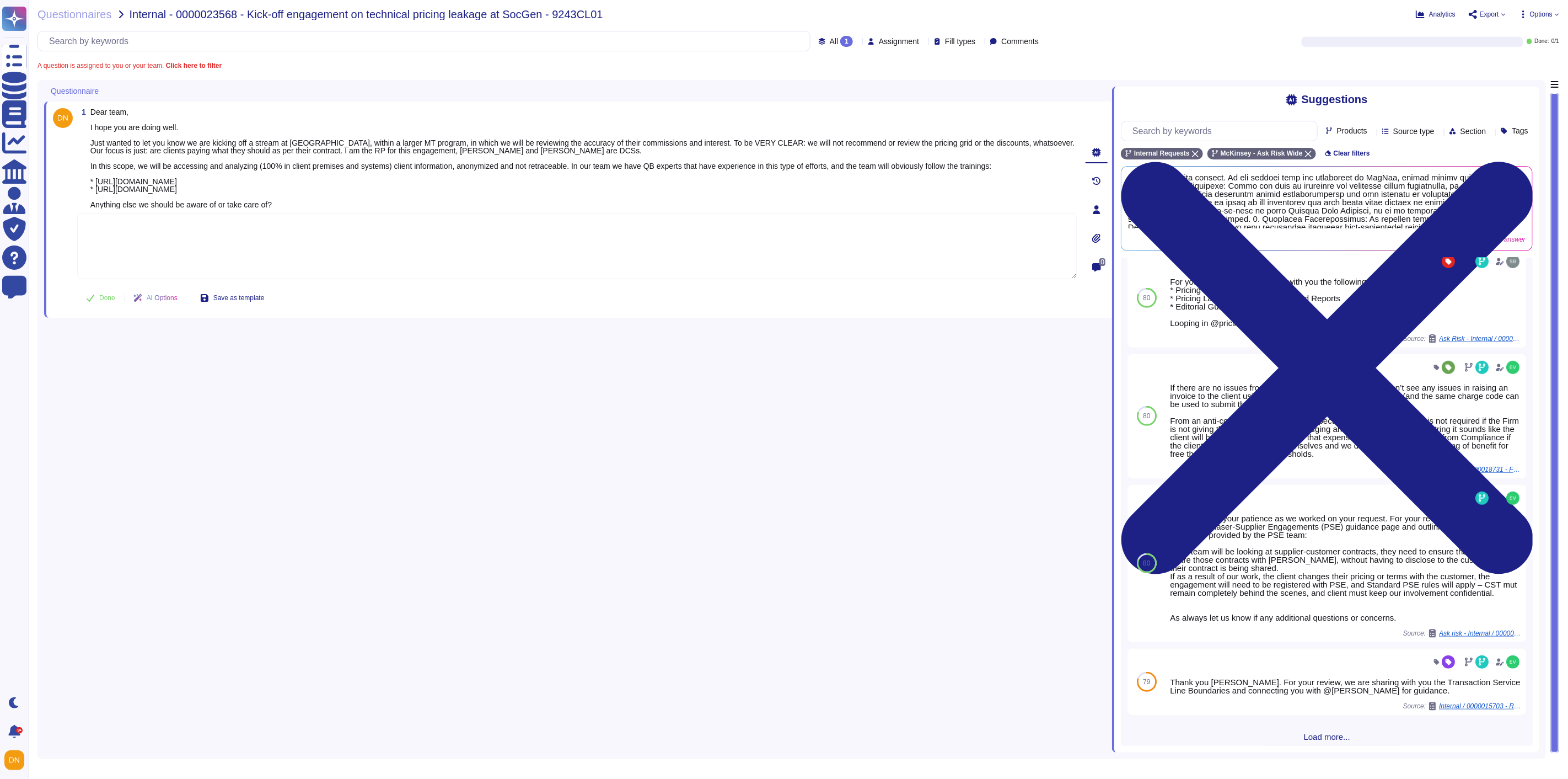
click at [144, 271] on textarea at bounding box center [577, 246] width 1000 height 66
drag, startPoint x: 153, startPoint y: 236, endPoint x: 64, endPoint y: 228, distance: 89.4
click at [64, 228] on div "1 Dear team, I hope you are doing well. Just wanted to let you know we are kick…" at bounding box center [565, 210] width 1024 height 203
type textarea "Connected with CSR Europe"
click at [104, 299] on span "Done" at bounding box center [107, 298] width 16 height 6
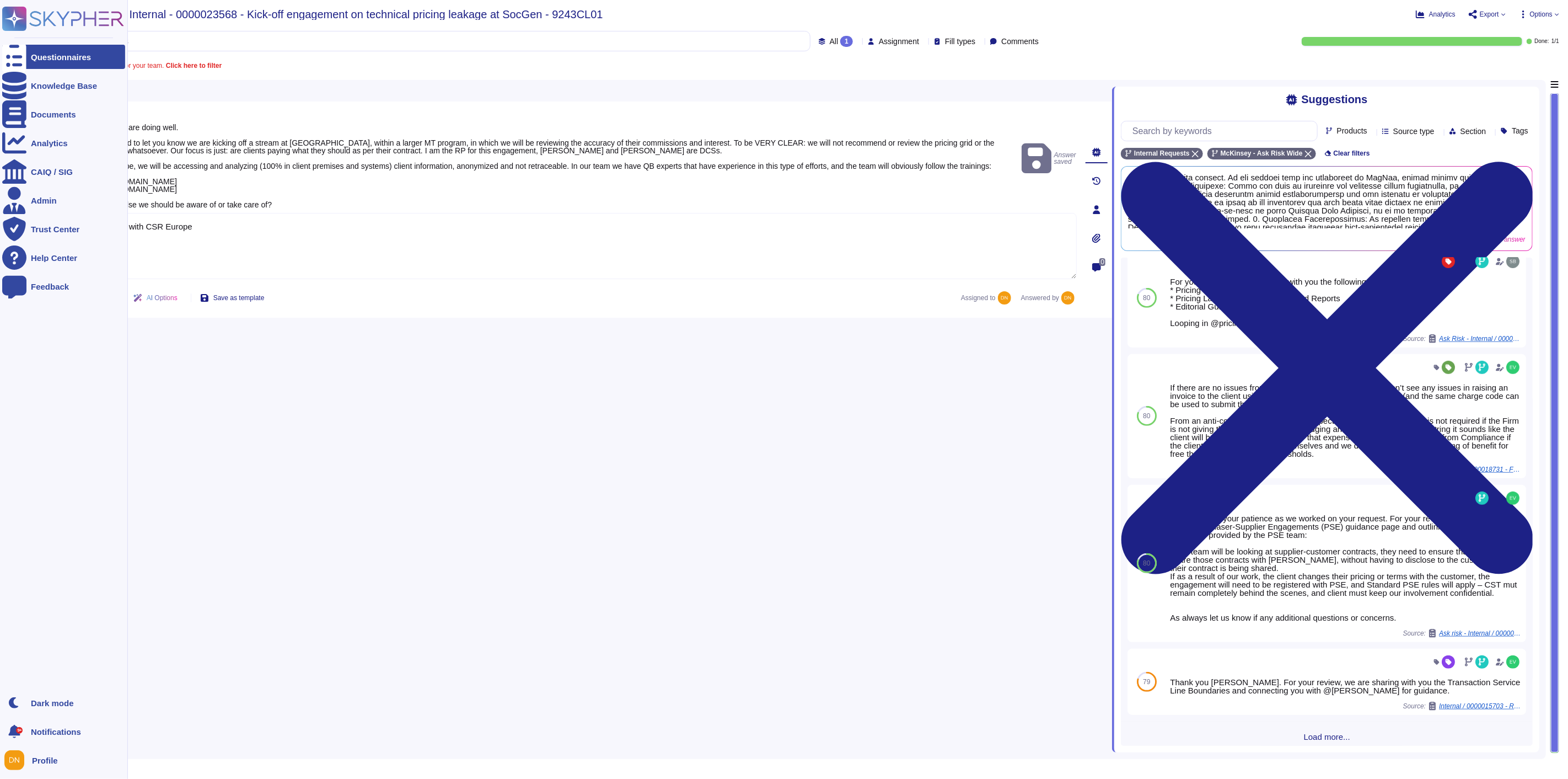
click at [18, 58] on icon at bounding box center [14, 56] width 24 height 32
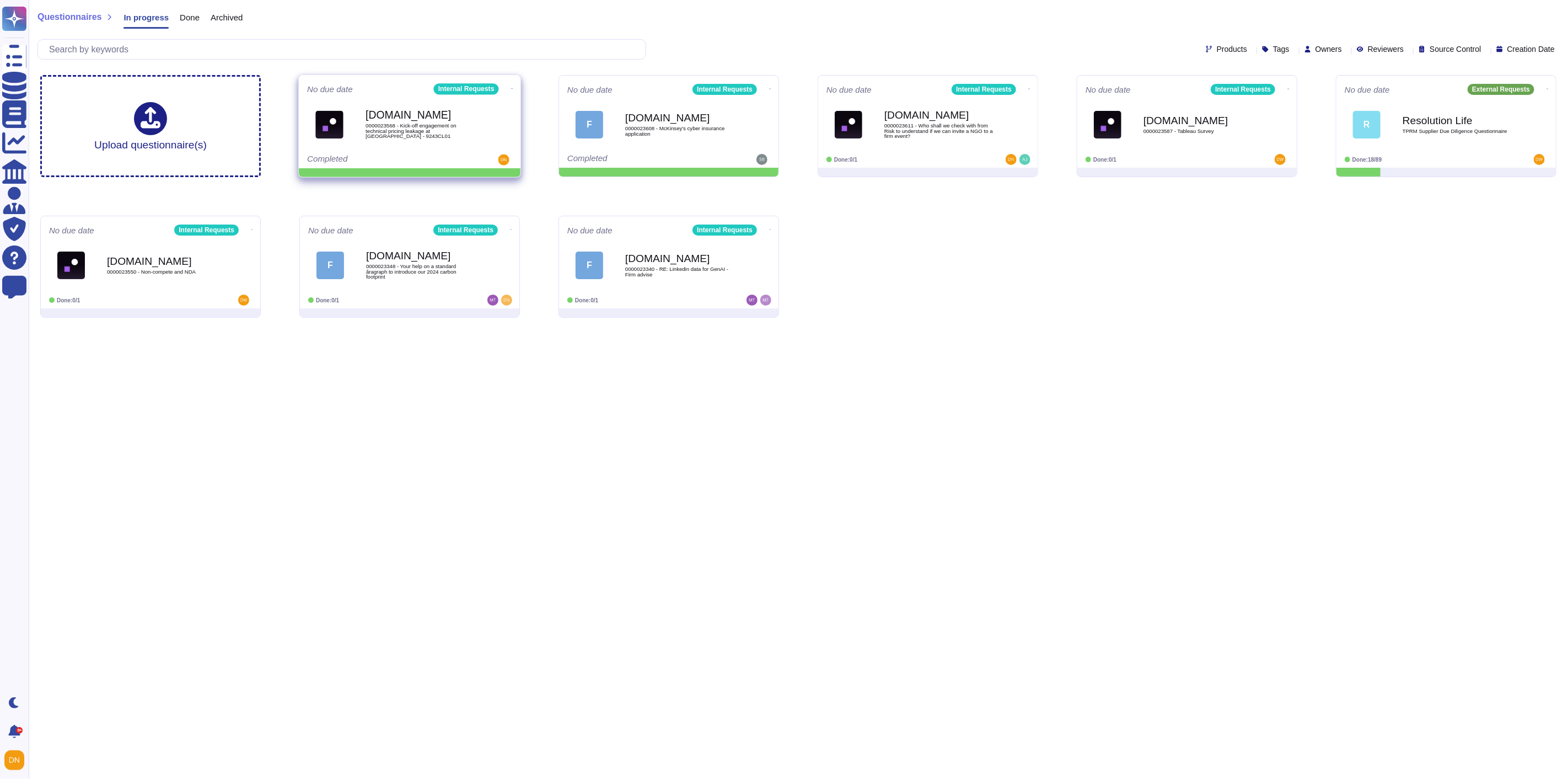
click at [440, 110] on b "[DOMAIN_NAME]" at bounding box center [421, 115] width 112 height 11
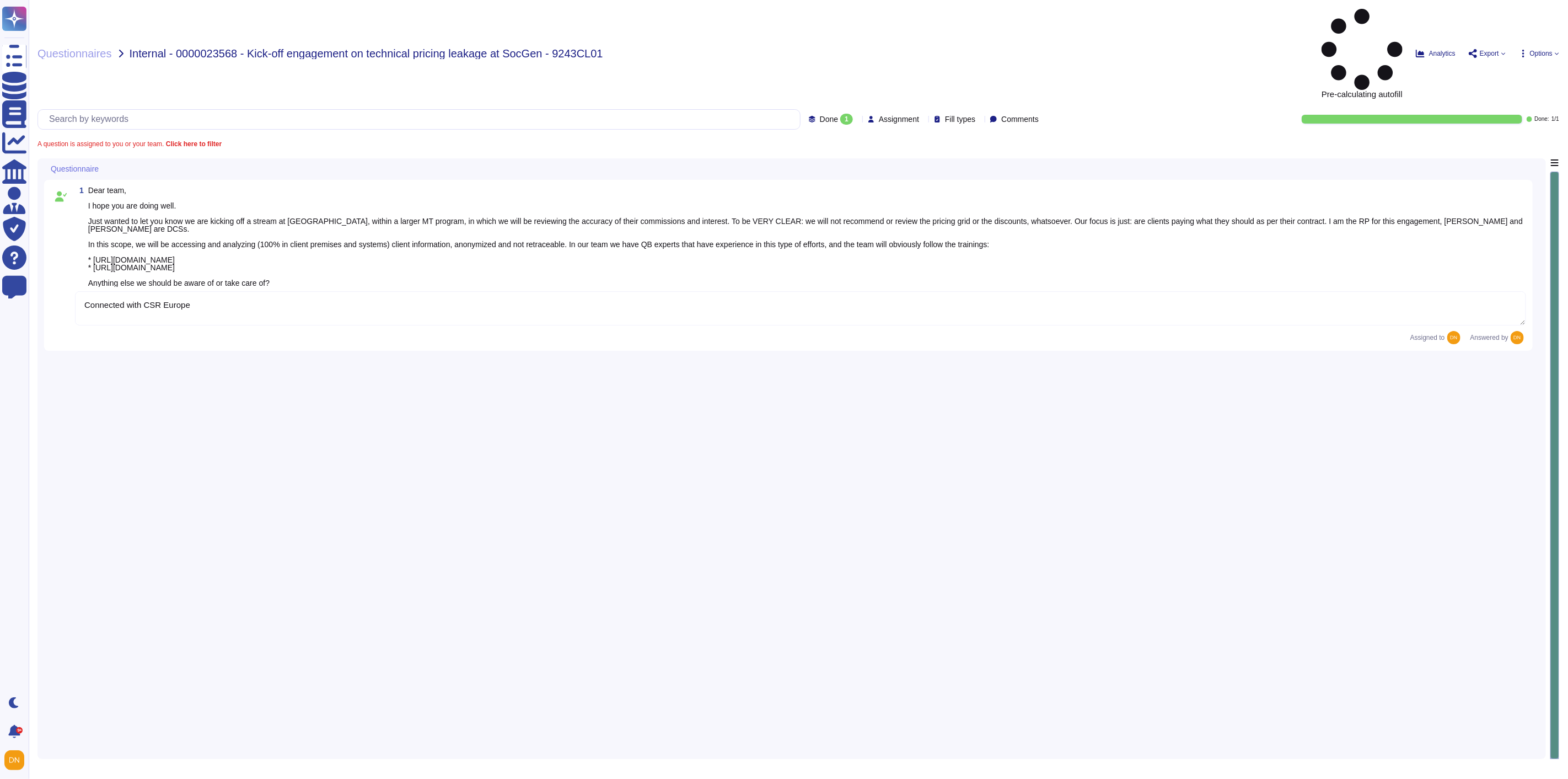
type textarea "Connected with CSR Europe"
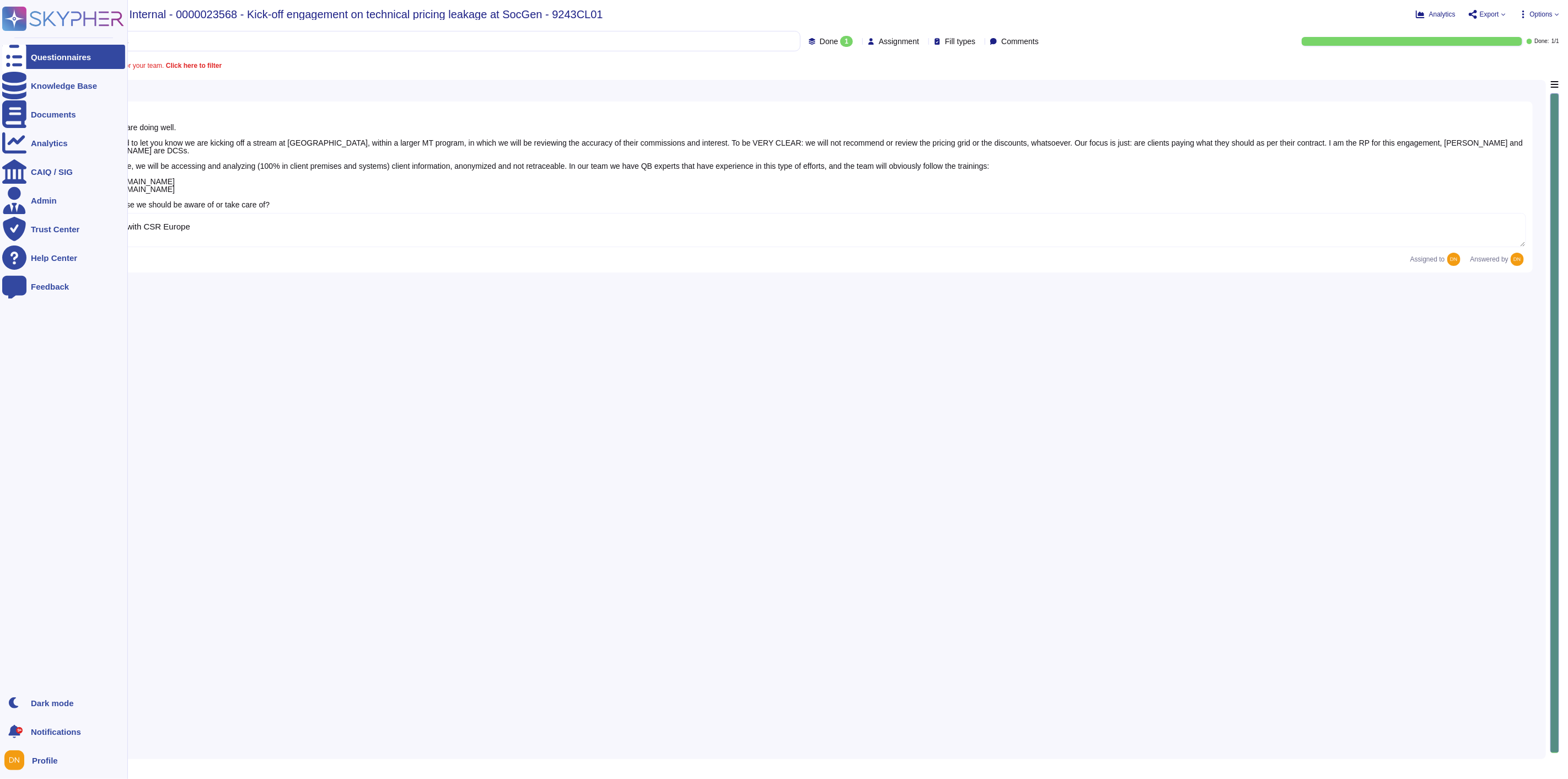
click at [10, 57] on icon at bounding box center [14, 56] width 24 height 32
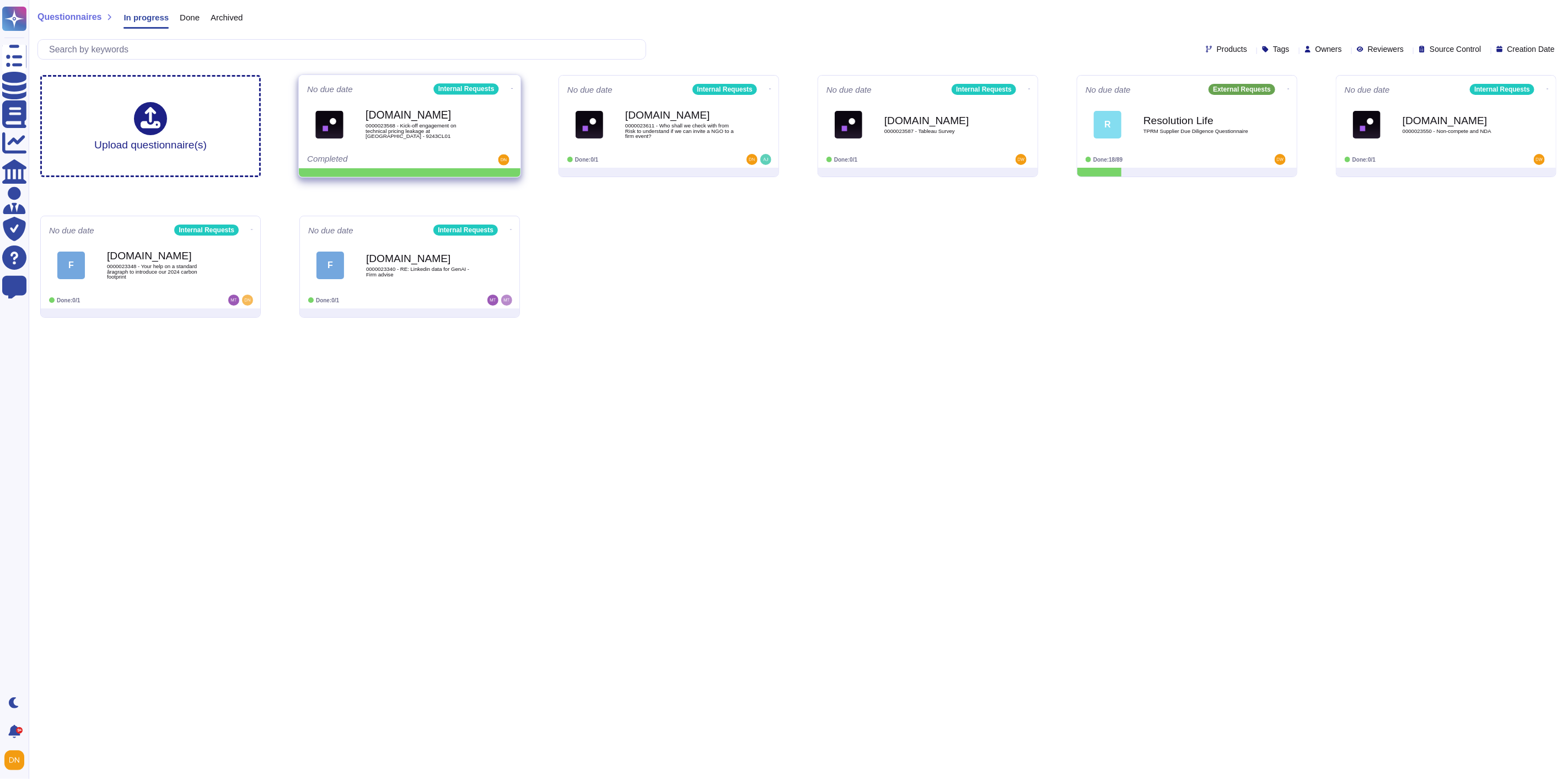
click at [511, 88] on icon at bounding box center [512, 88] width 2 height 1
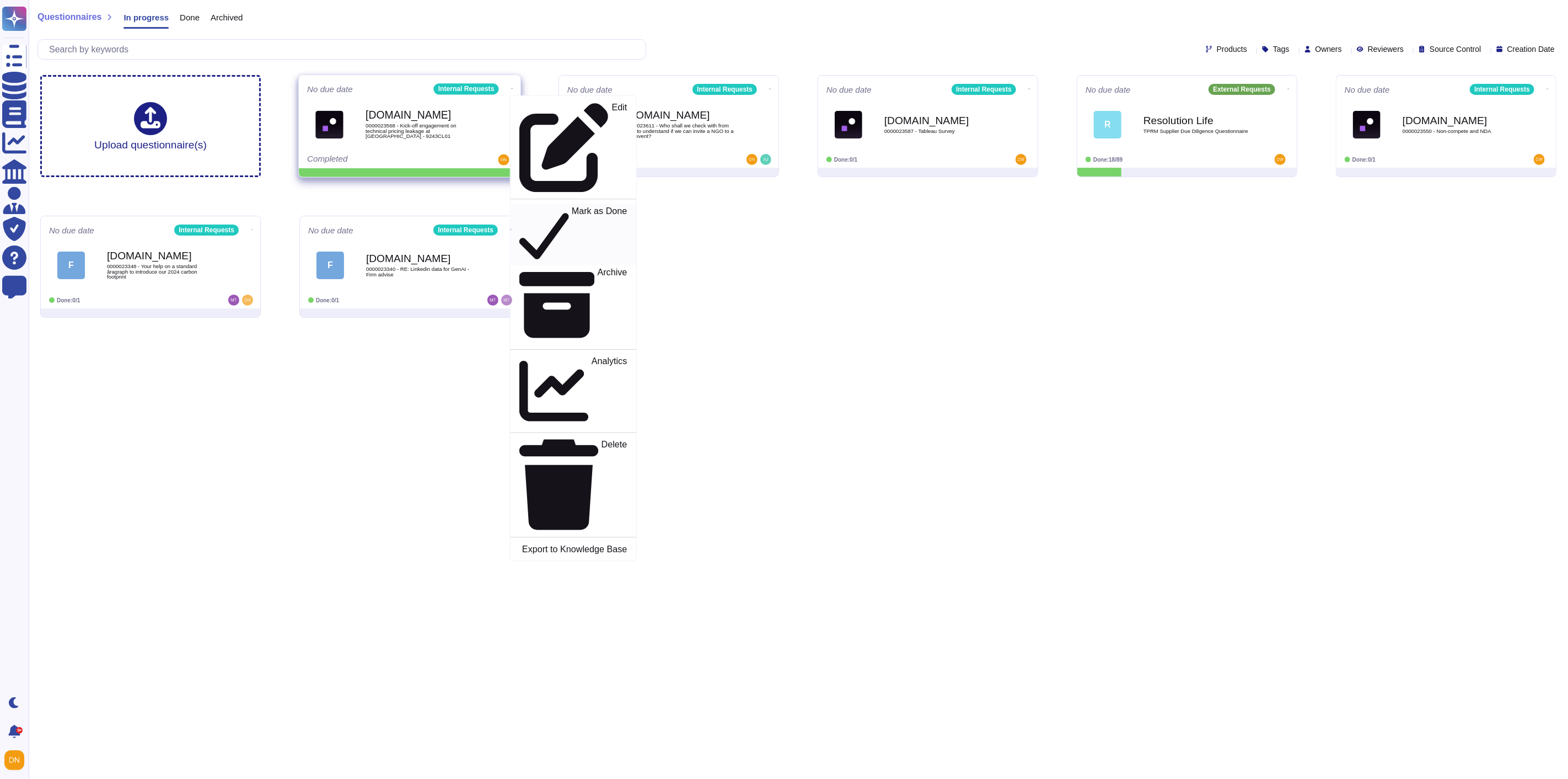
click at [571, 207] on p "Mark as Done" at bounding box center [599, 235] width 56 height 56
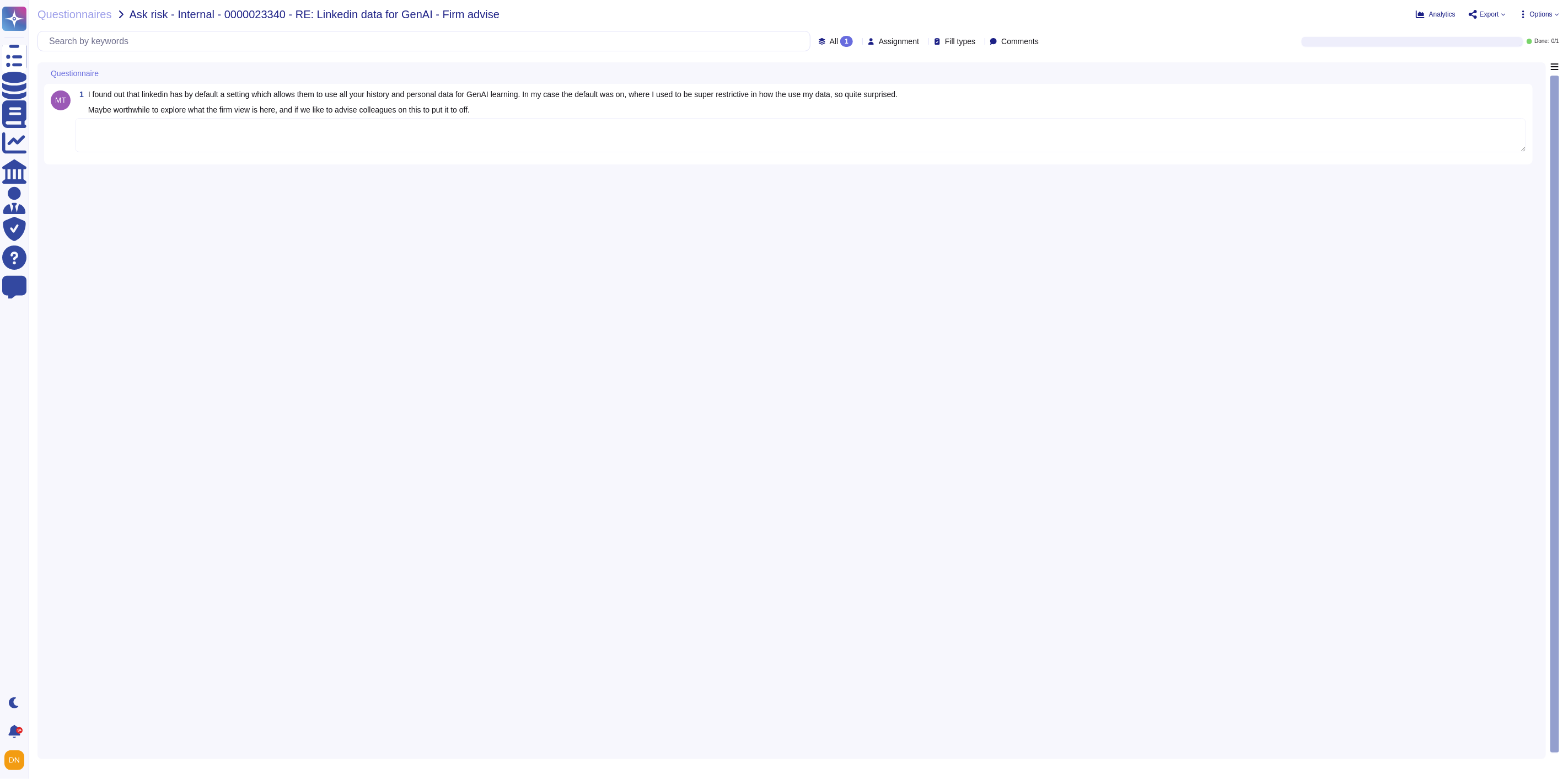
click at [525, 143] on textarea at bounding box center [800, 135] width 1451 height 34
